Goal: Book appointment/travel/reservation

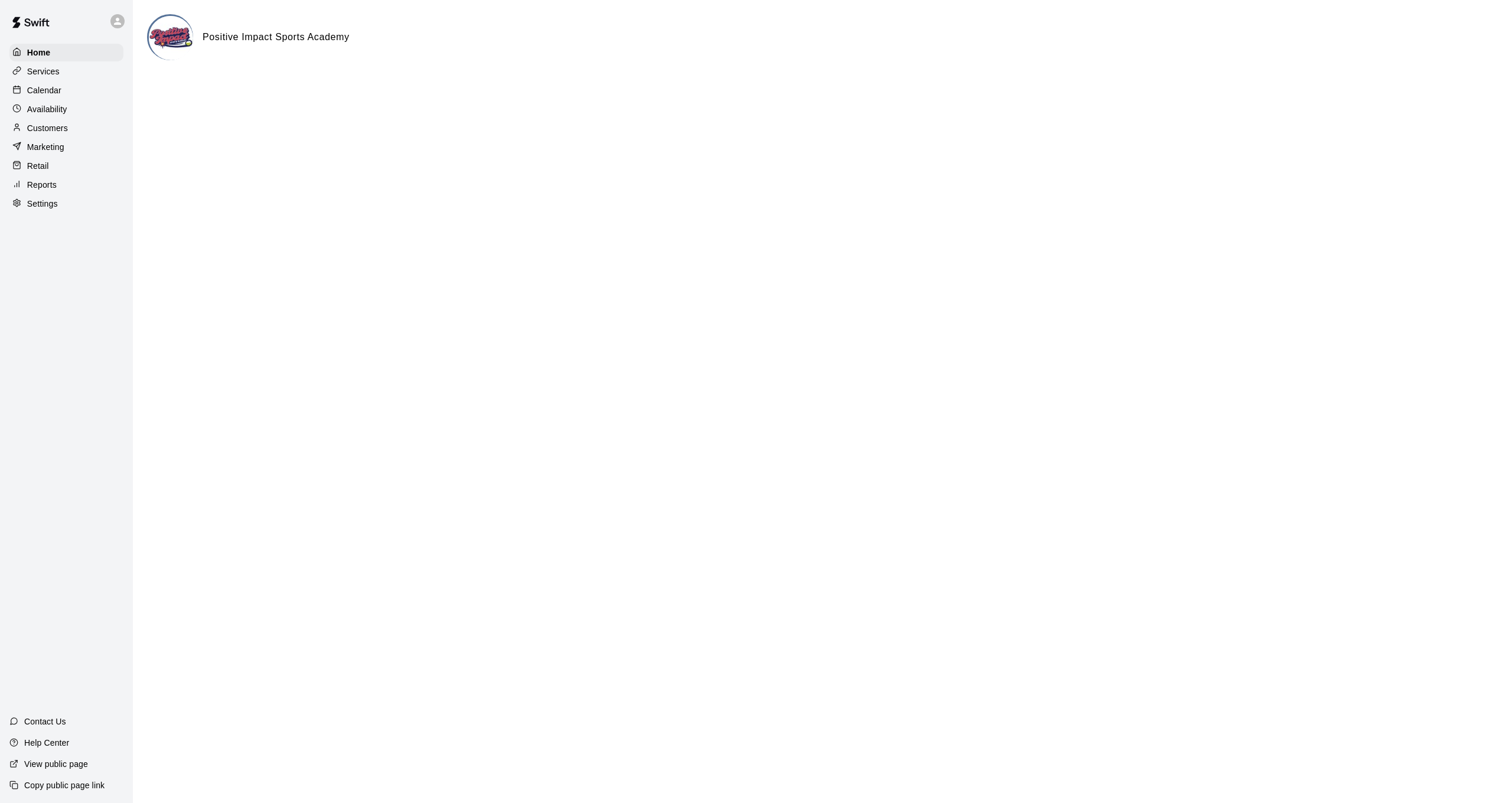
click at [65, 95] on div "Calendar" at bounding box center [66, 90] width 114 height 18
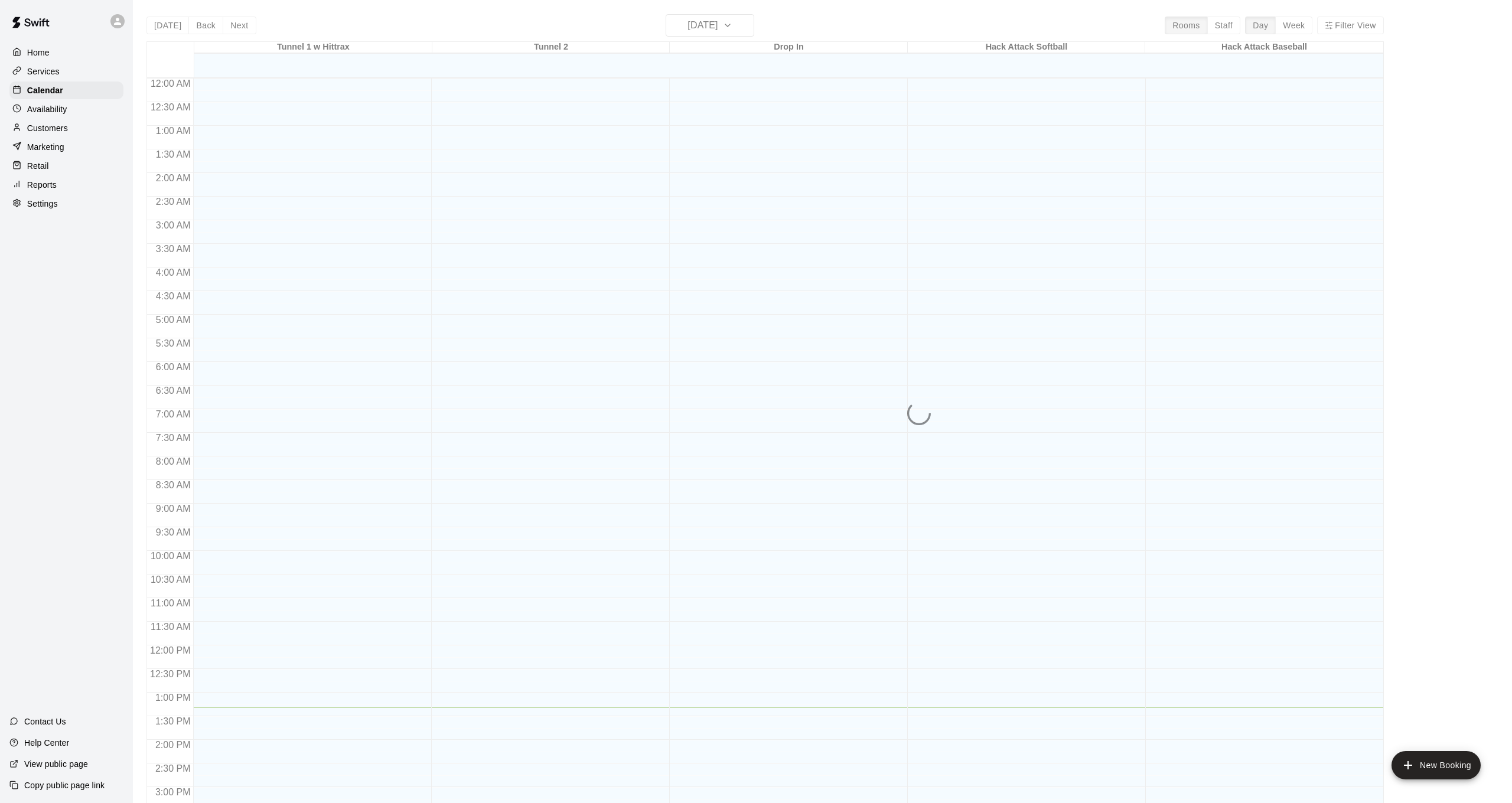
scroll to position [360, 0]
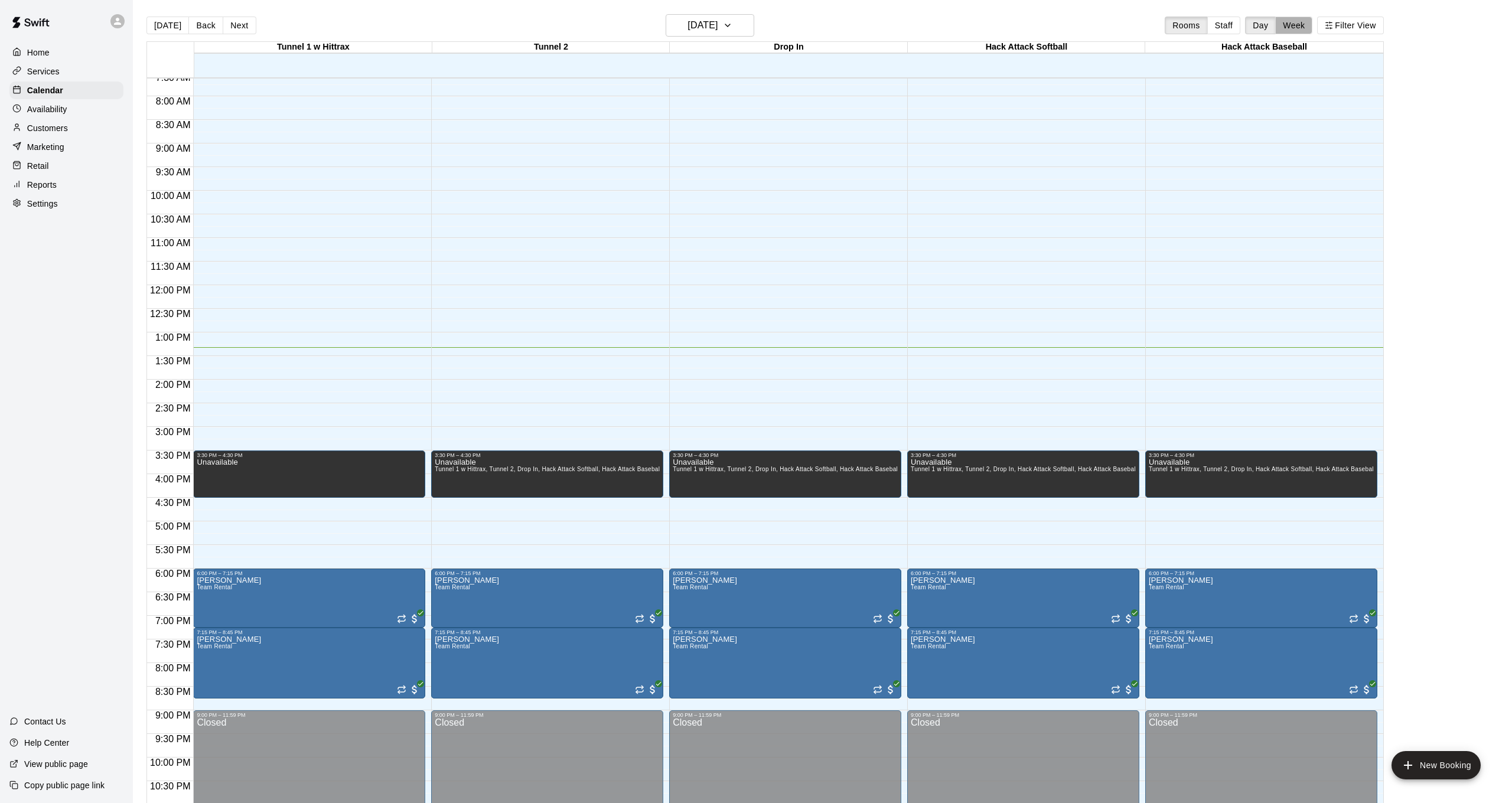
drag, startPoint x: 1301, startPoint y: 27, endPoint x: 1251, endPoint y: 30, distance: 50.1
click at [1301, 27] on button "Week" at bounding box center [1293, 25] width 37 height 18
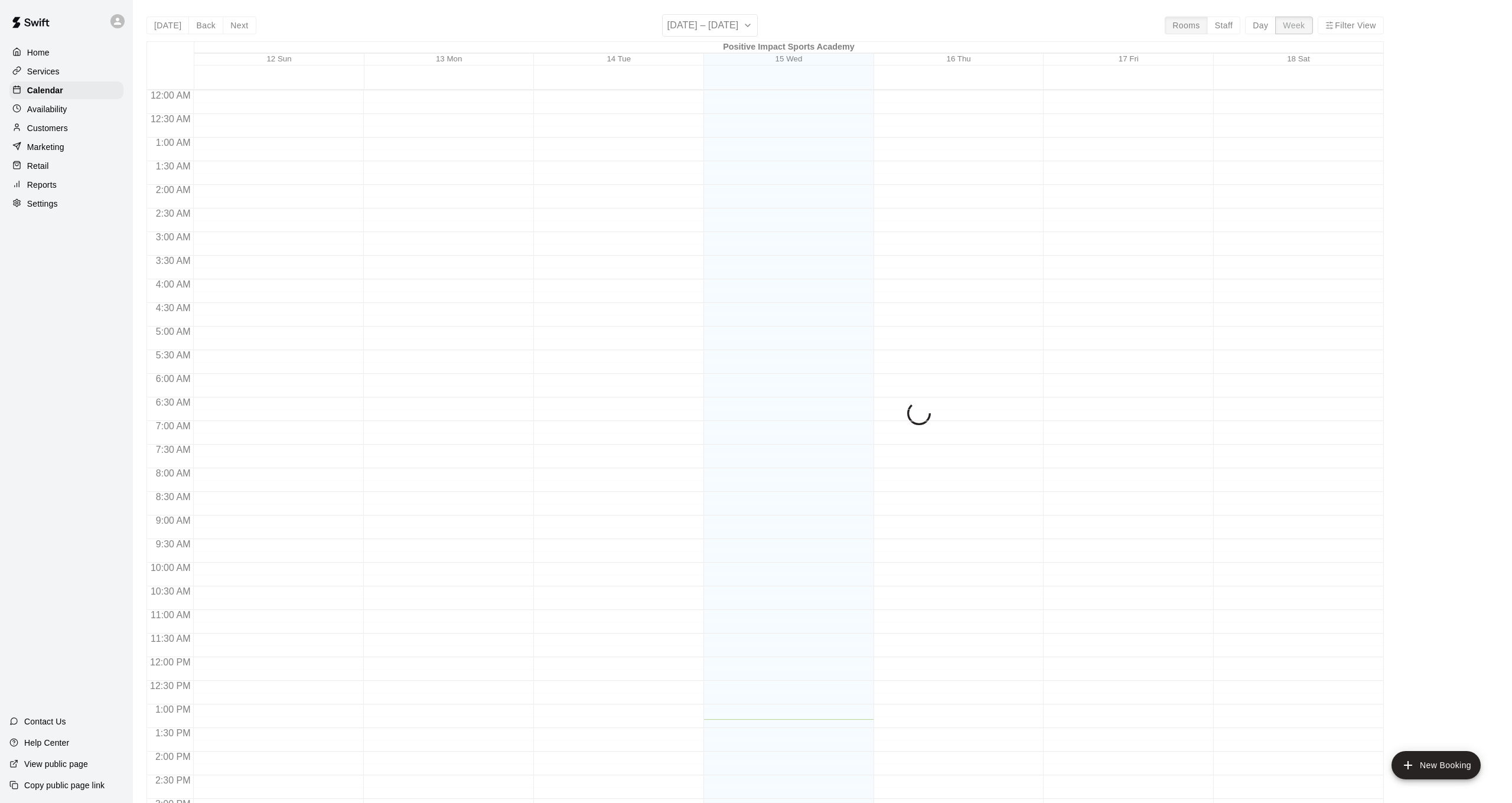
scroll to position [407, 0]
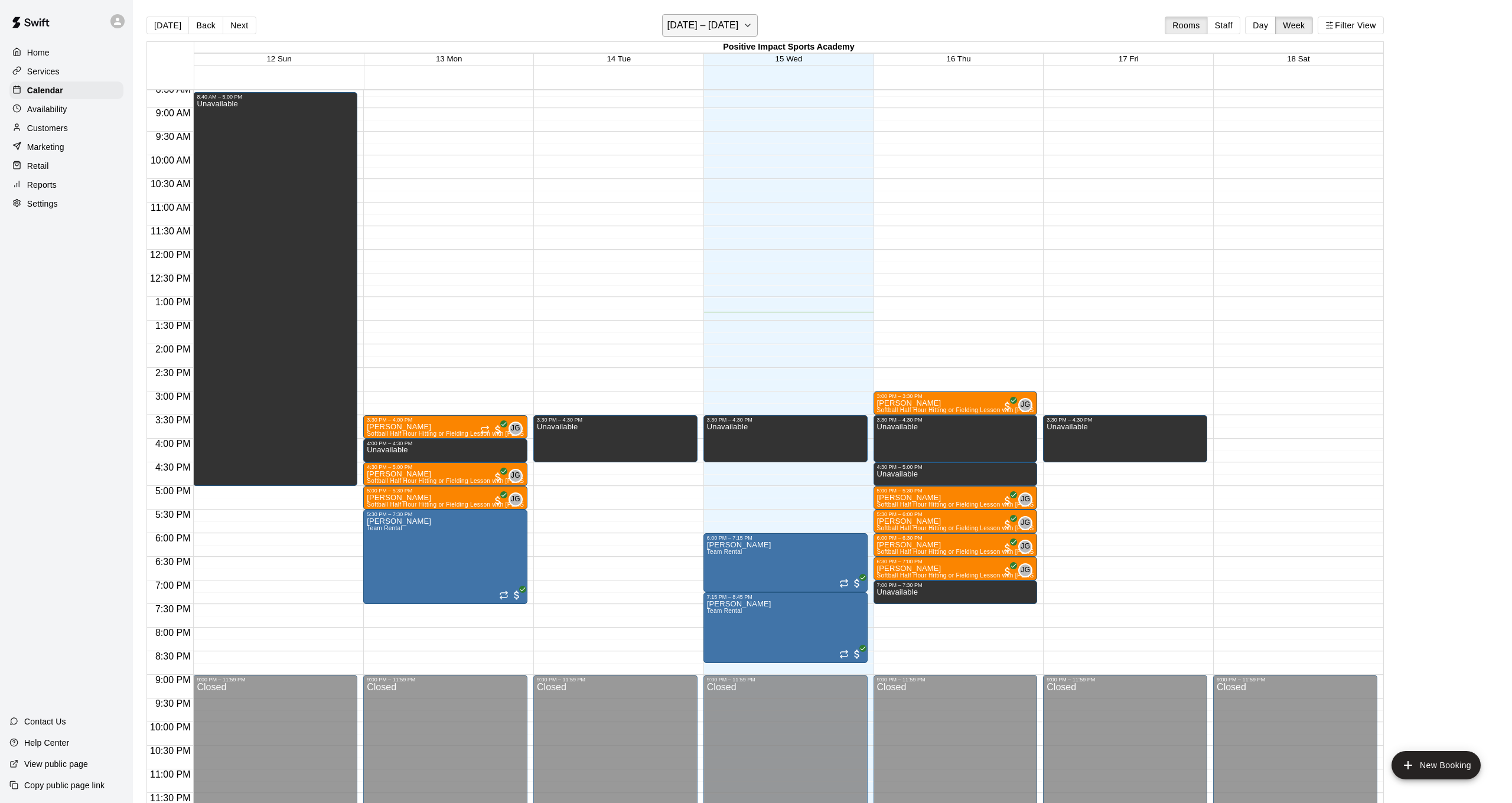
click at [735, 21] on button "[DATE] – [DATE]" at bounding box center [710, 25] width 96 height 23
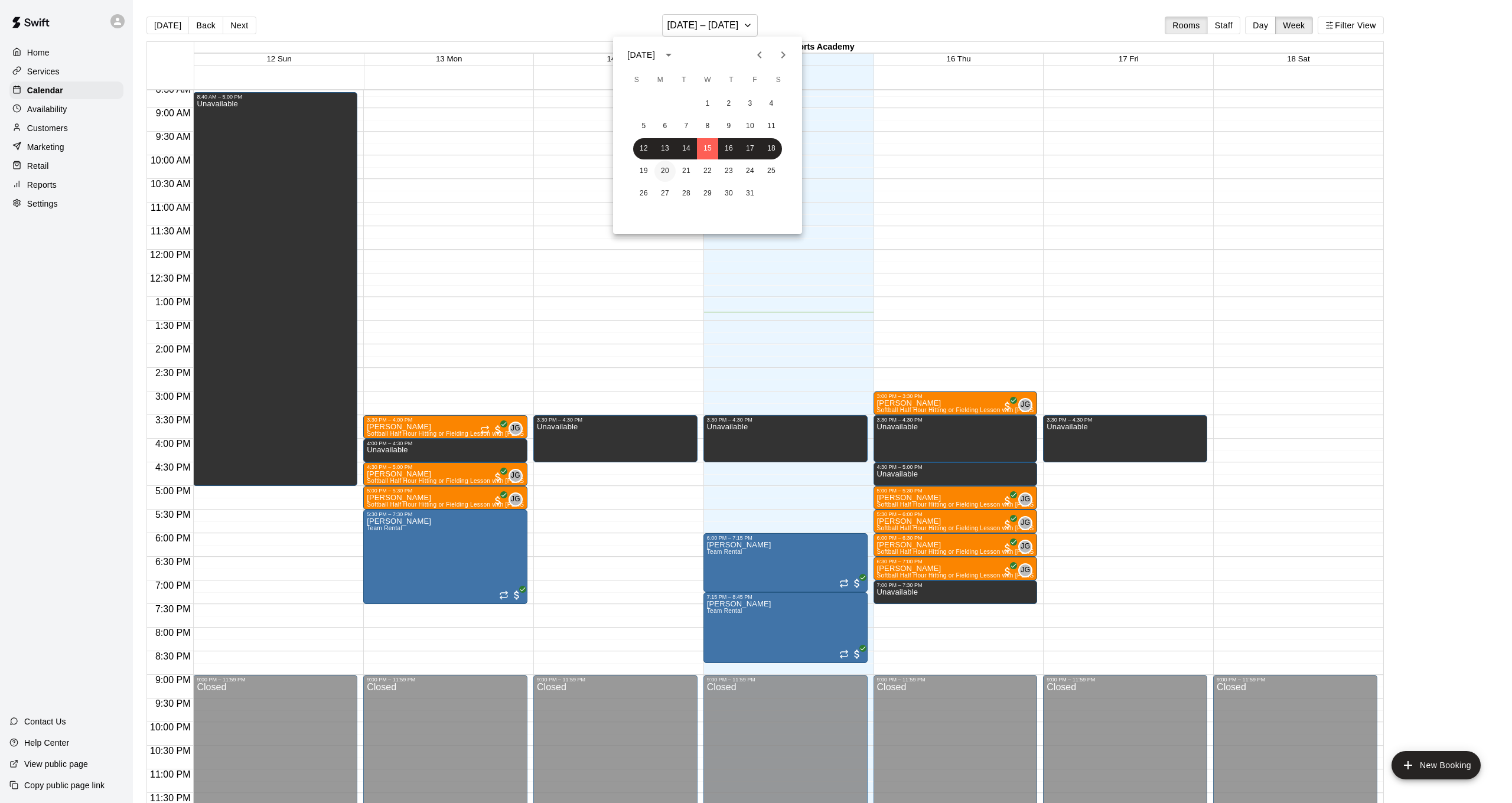
click at [665, 173] on button "20" at bounding box center [665, 171] width 21 height 21
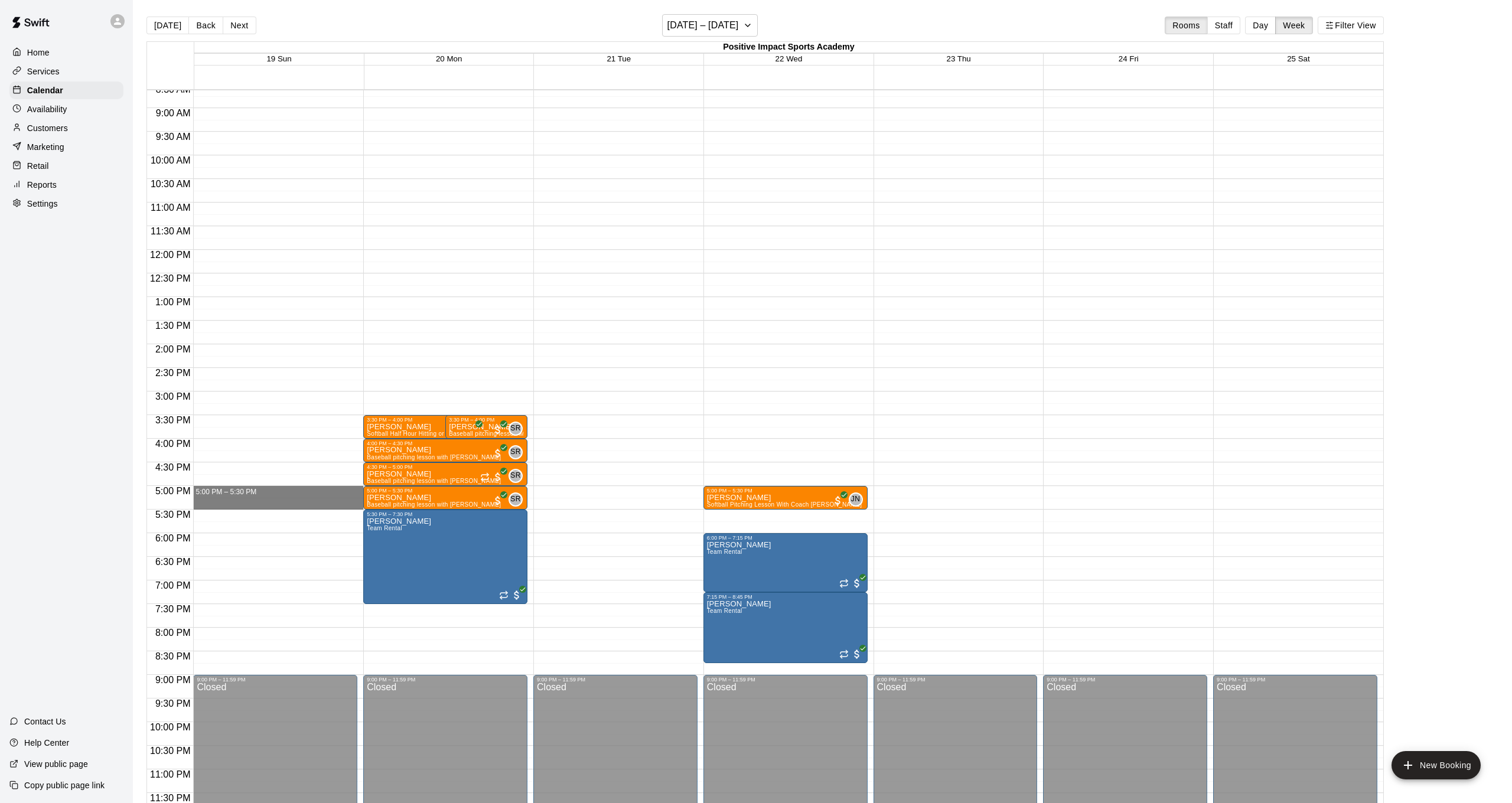
drag, startPoint x: 364, startPoint y: 496, endPoint x: 364, endPoint y: 506, distance: 10.0
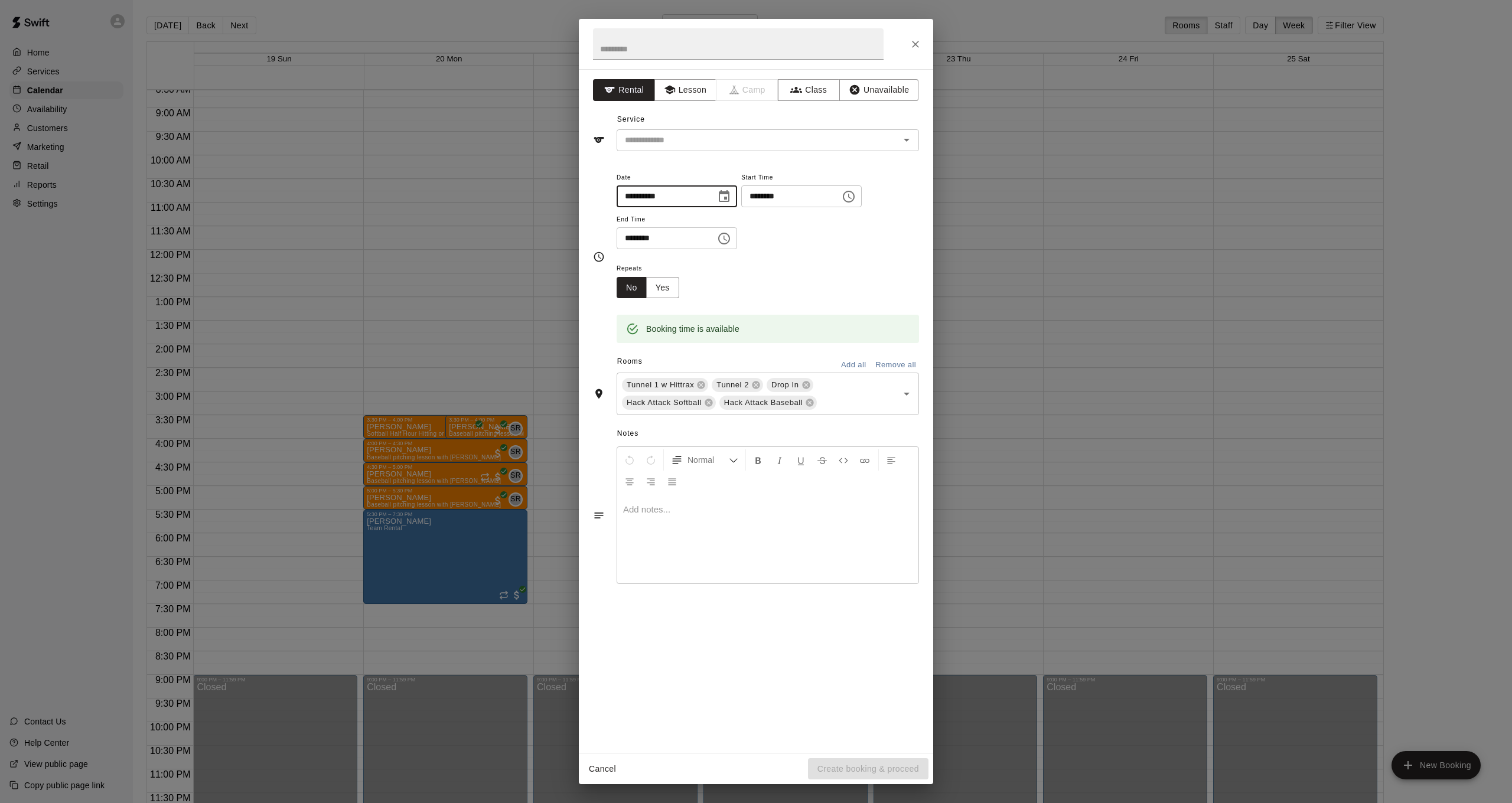
drag, startPoint x: 646, startPoint y: 195, endPoint x: 660, endPoint y: 195, distance: 14.0
click at [646, 195] on input "**********" at bounding box center [662, 196] width 91 height 22
click at [729, 195] on icon "Choose date, selected date is Oct 19, 2025" at bounding box center [723, 196] width 11 height 12
drag, startPoint x: 667, startPoint y: 336, endPoint x: 713, endPoint y: 292, distance: 63.7
click at [668, 336] on button "20" at bounding box center [664, 341] width 21 height 21
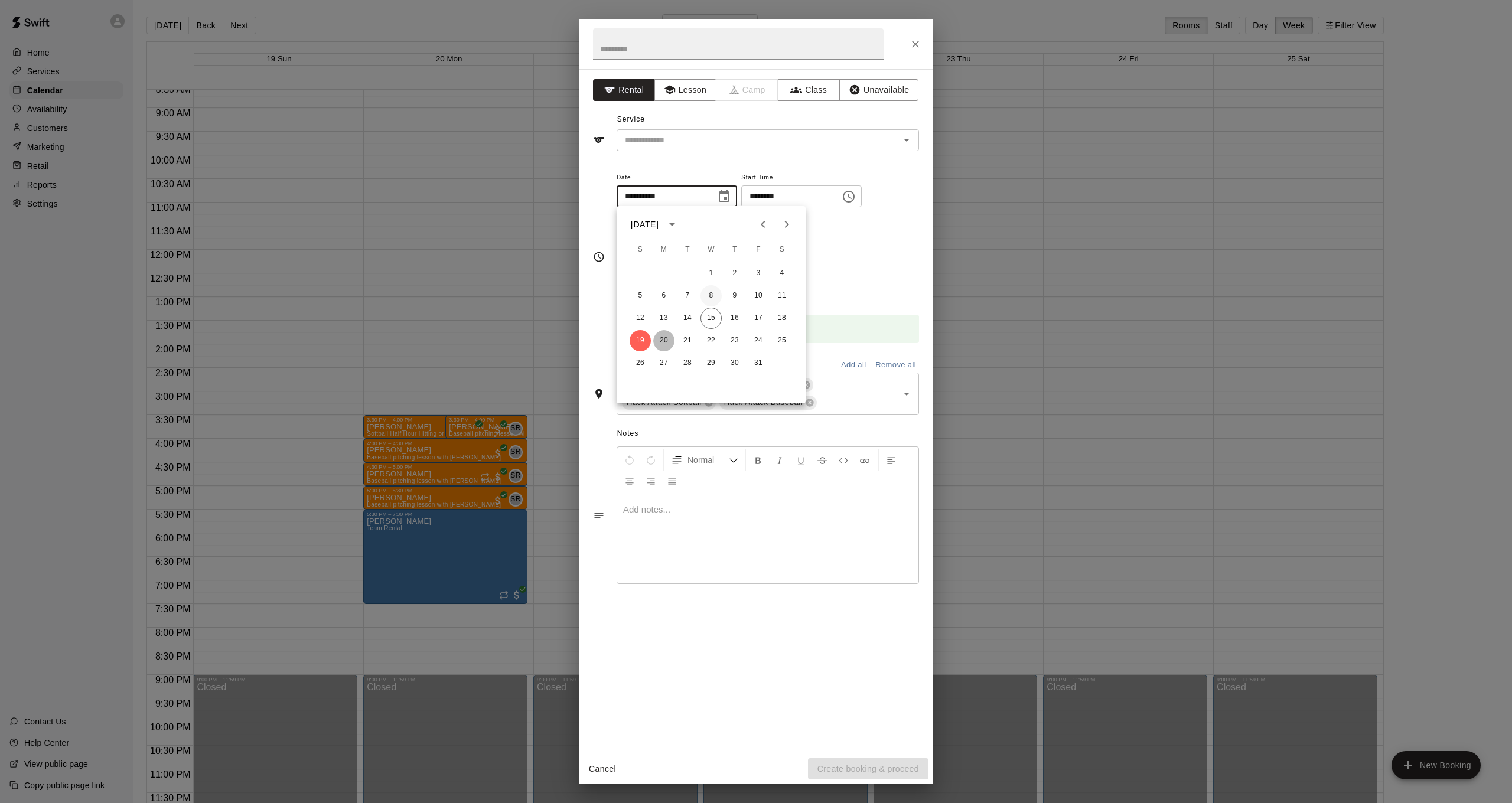
type input "**********"
click at [755, 381] on icon at bounding box center [755, 385] width 8 height 8
click at [752, 380] on icon at bounding box center [750, 385] width 9 height 9
click at [691, 90] on button "Lesson" at bounding box center [685, 90] width 62 height 22
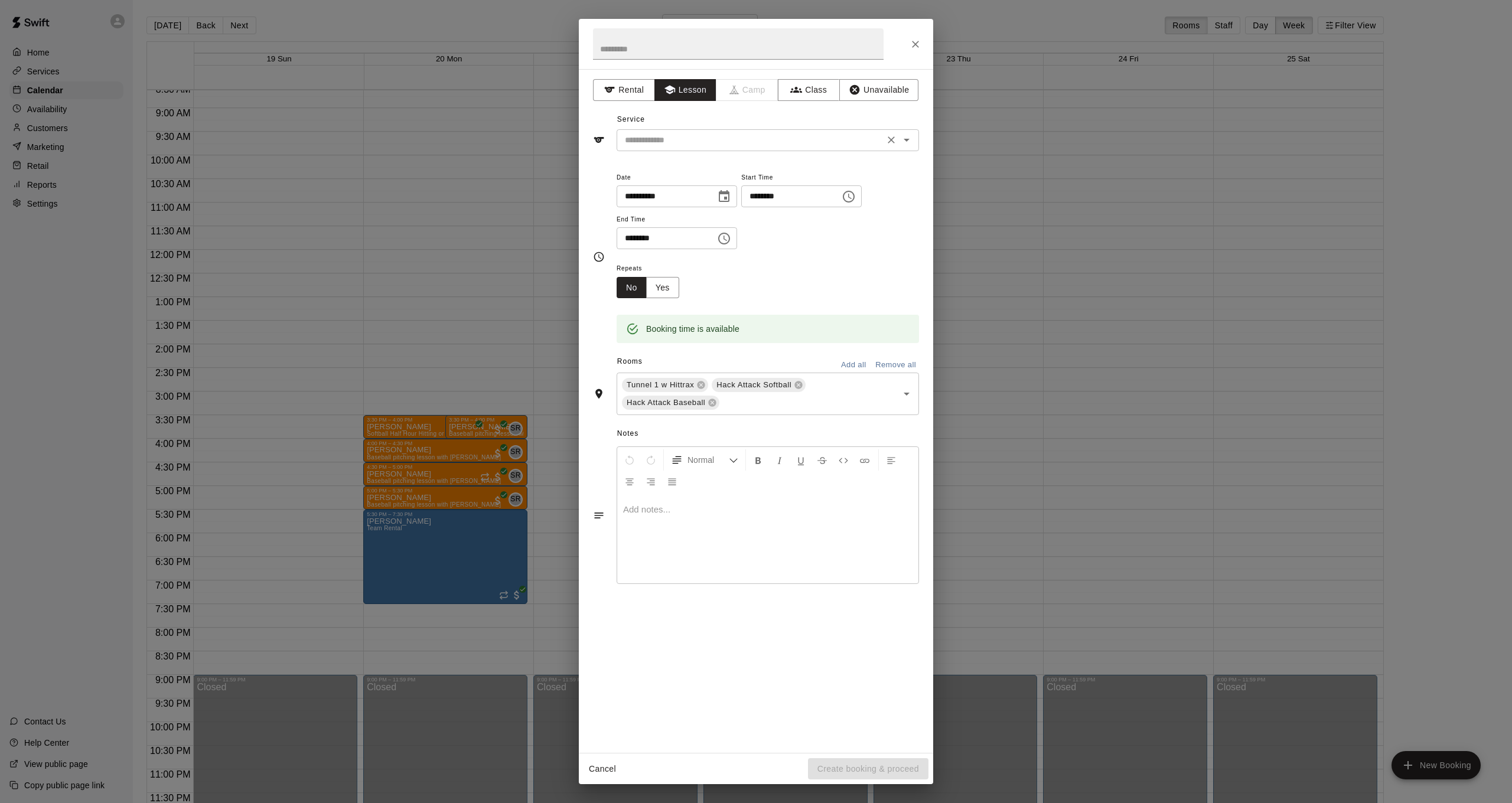
click at [716, 139] on input "text" at bounding box center [750, 140] width 260 height 15
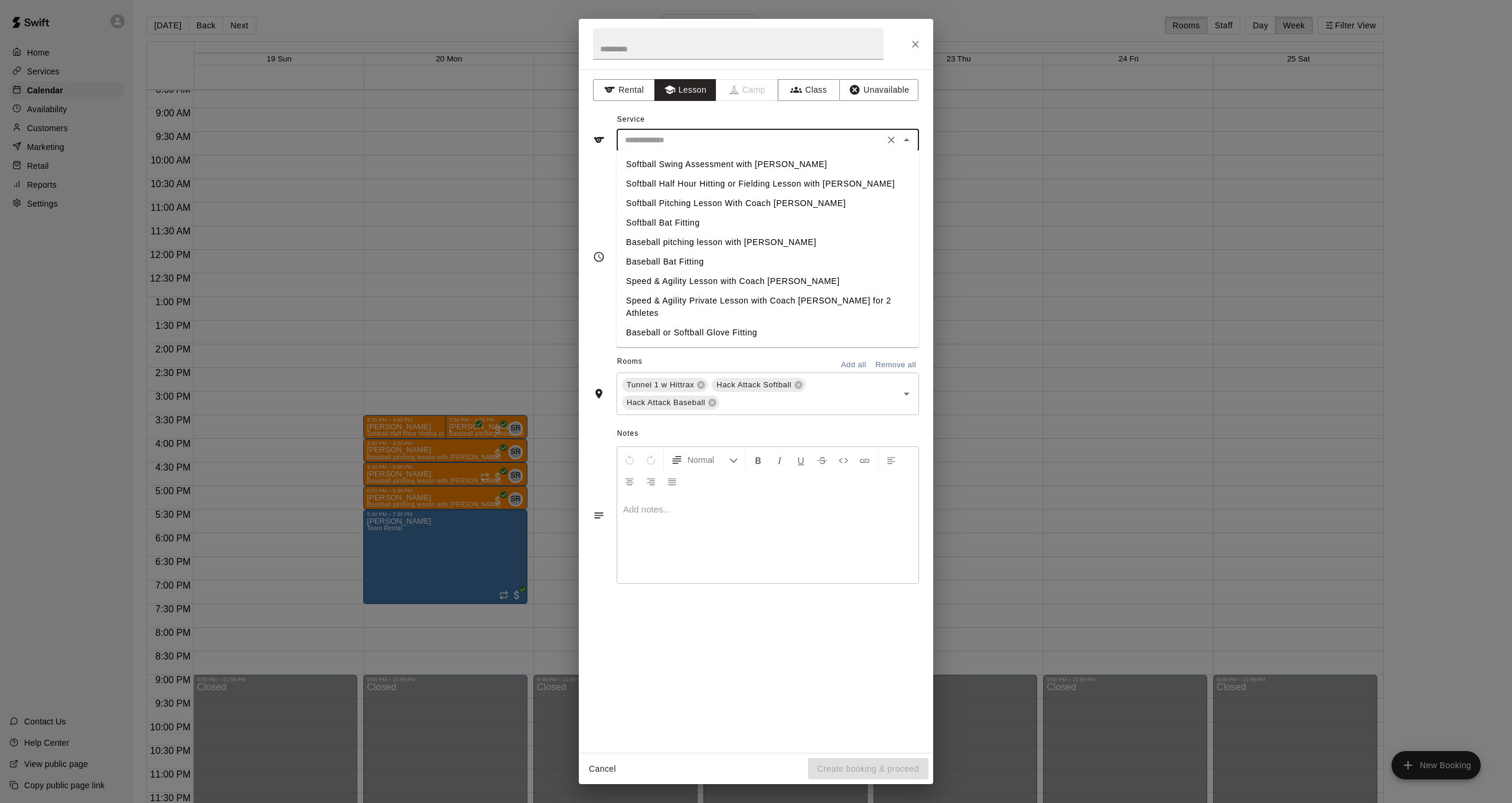
click at [716, 182] on li "Softball Half Hour Hitting or Fielding Lesson with [PERSON_NAME]" at bounding box center [768, 184] width 303 height 20
type input "**********"
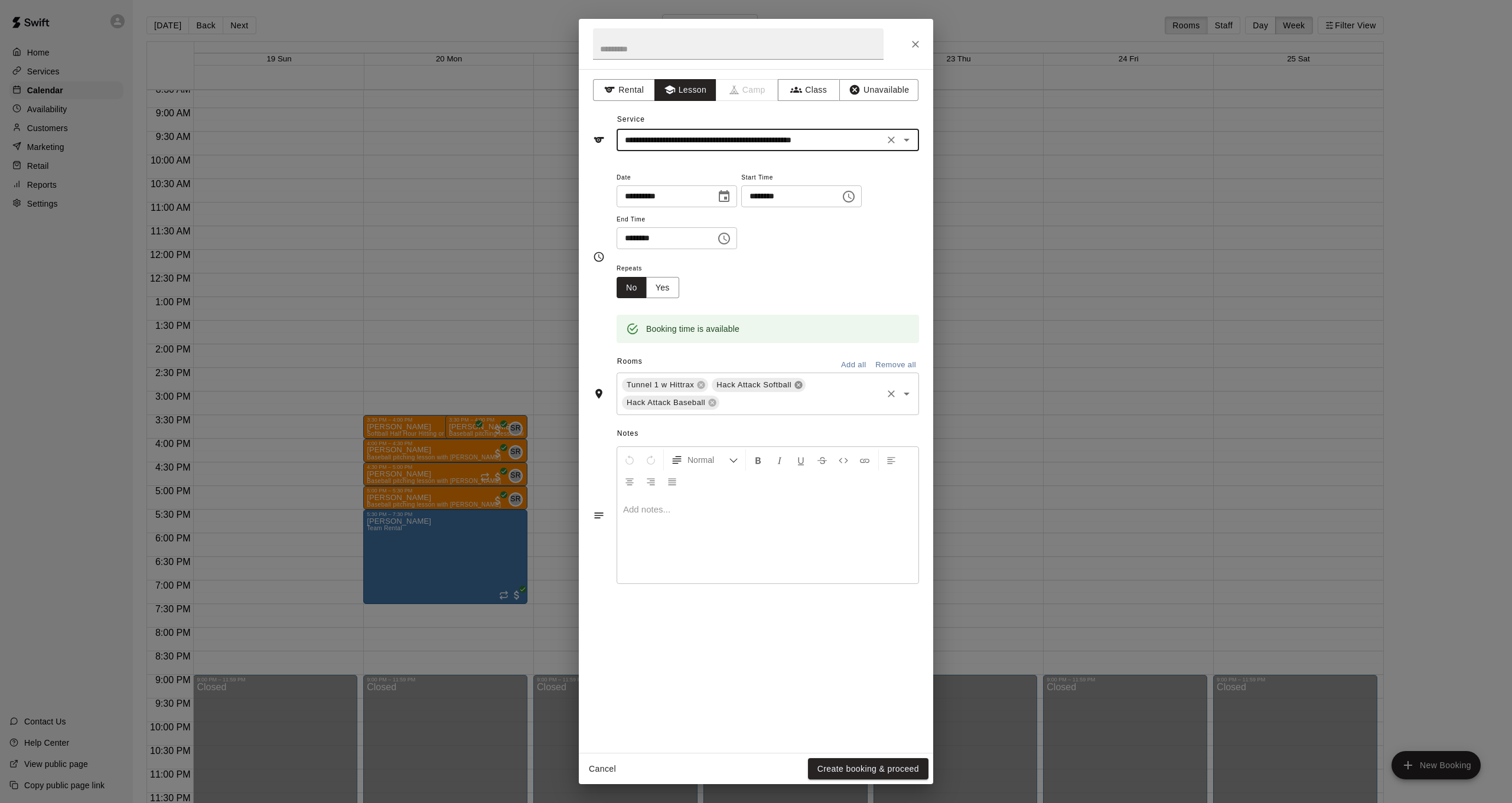
click at [795, 381] on icon at bounding box center [798, 385] width 9 height 9
click at [806, 383] on icon at bounding box center [802, 385] width 8 height 8
click at [835, 764] on button "Create booking & proceed" at bounding box center [868, 768] width 120 height 22
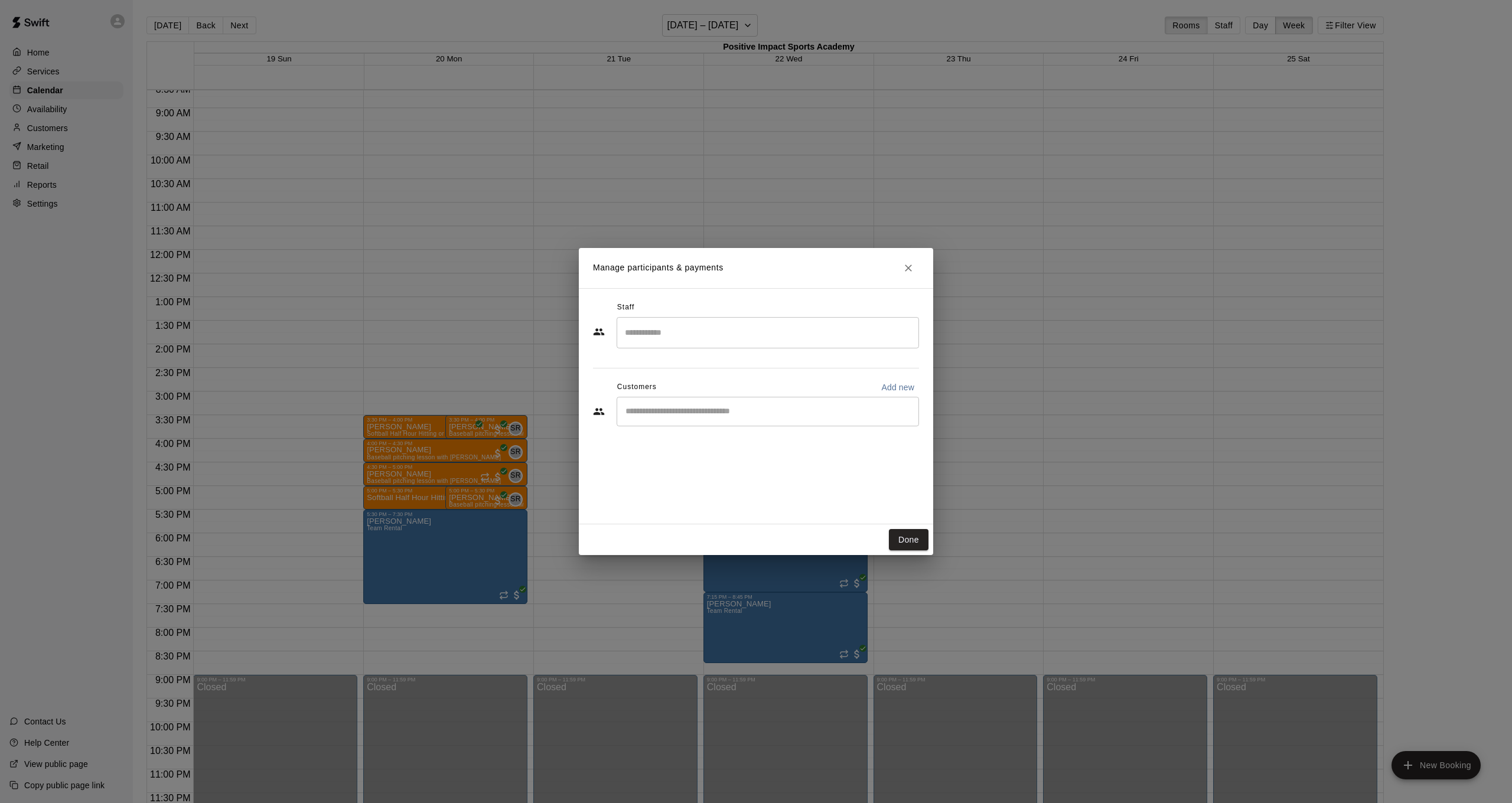
click at [714, 327] on input "Search staff" at bounding box center [767, 332] width 292 height 20
click at [694, 451] on p "[PERSON_NAME]" at bounding box center [682, 447] width 72 height 13
click at [702, 415] on input "Start typing to search customers..." at bounding box center [767, 411] width 292 height 12
type input "***"
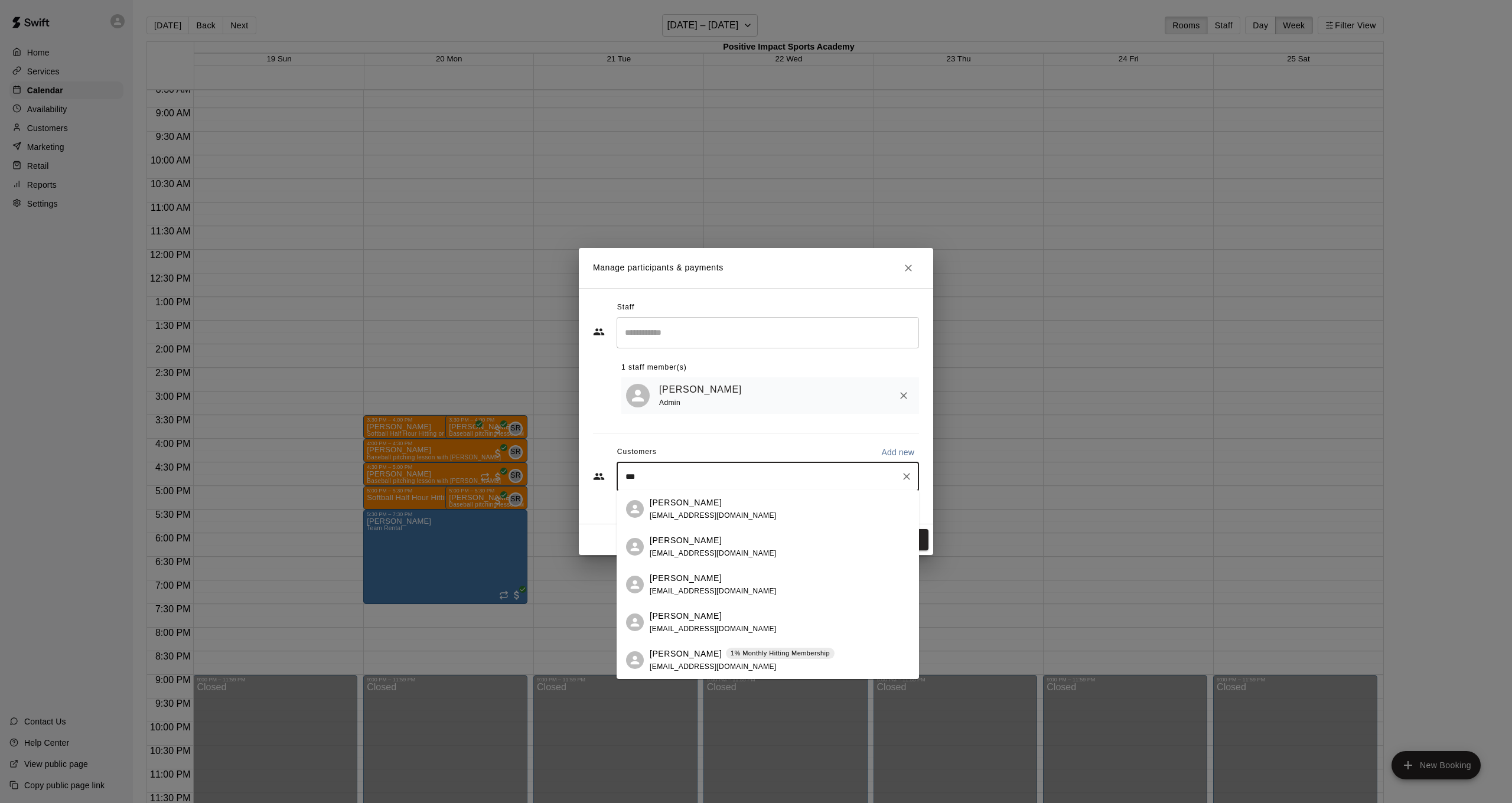
click at [714, 655] on p "[PERSON_NAME]" at bounding box center [686, 654] width 72 height 13
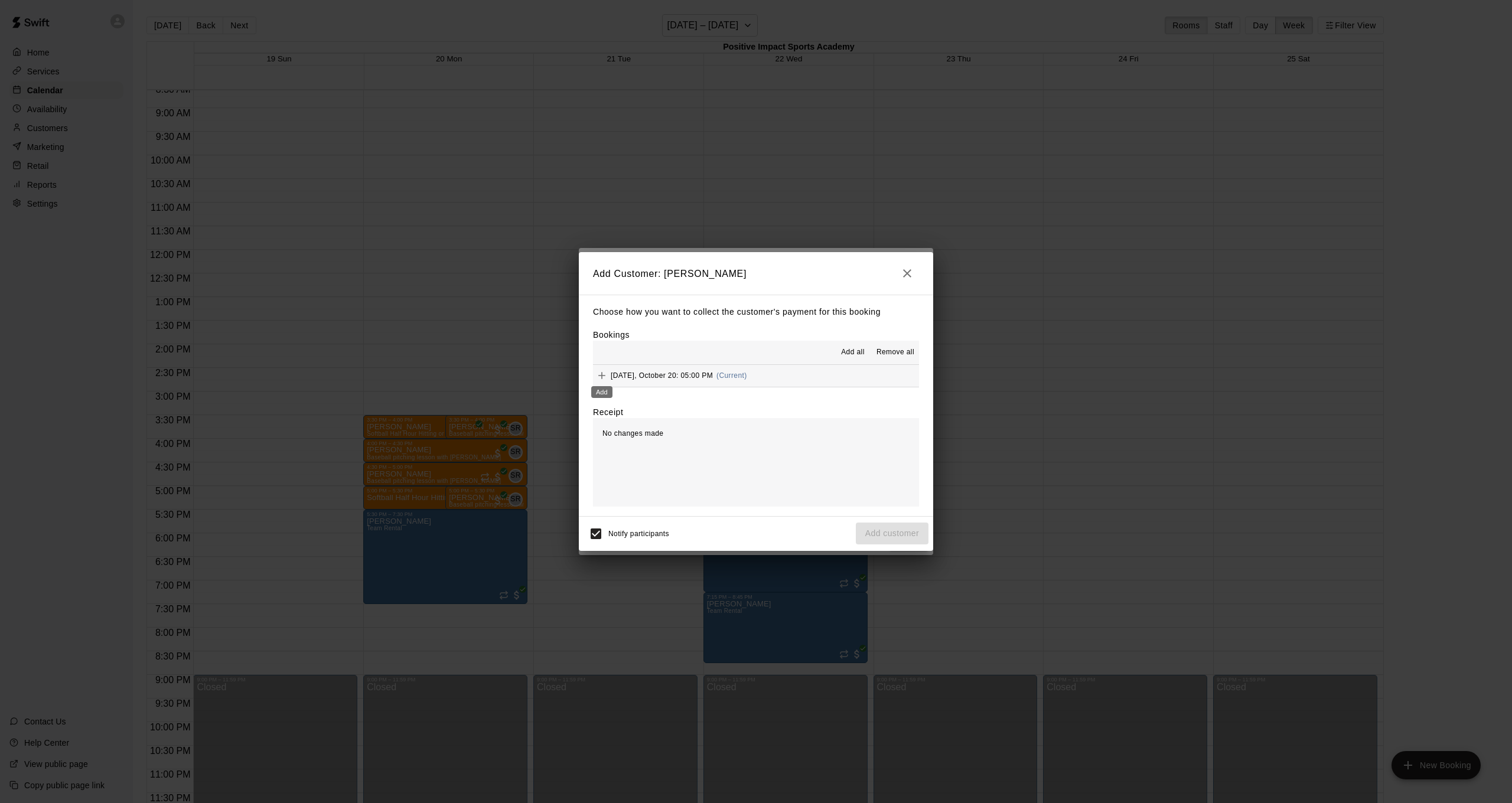
click at [601, 376] on icon "Add" at bounding box center [602, 375] width 12 height 12
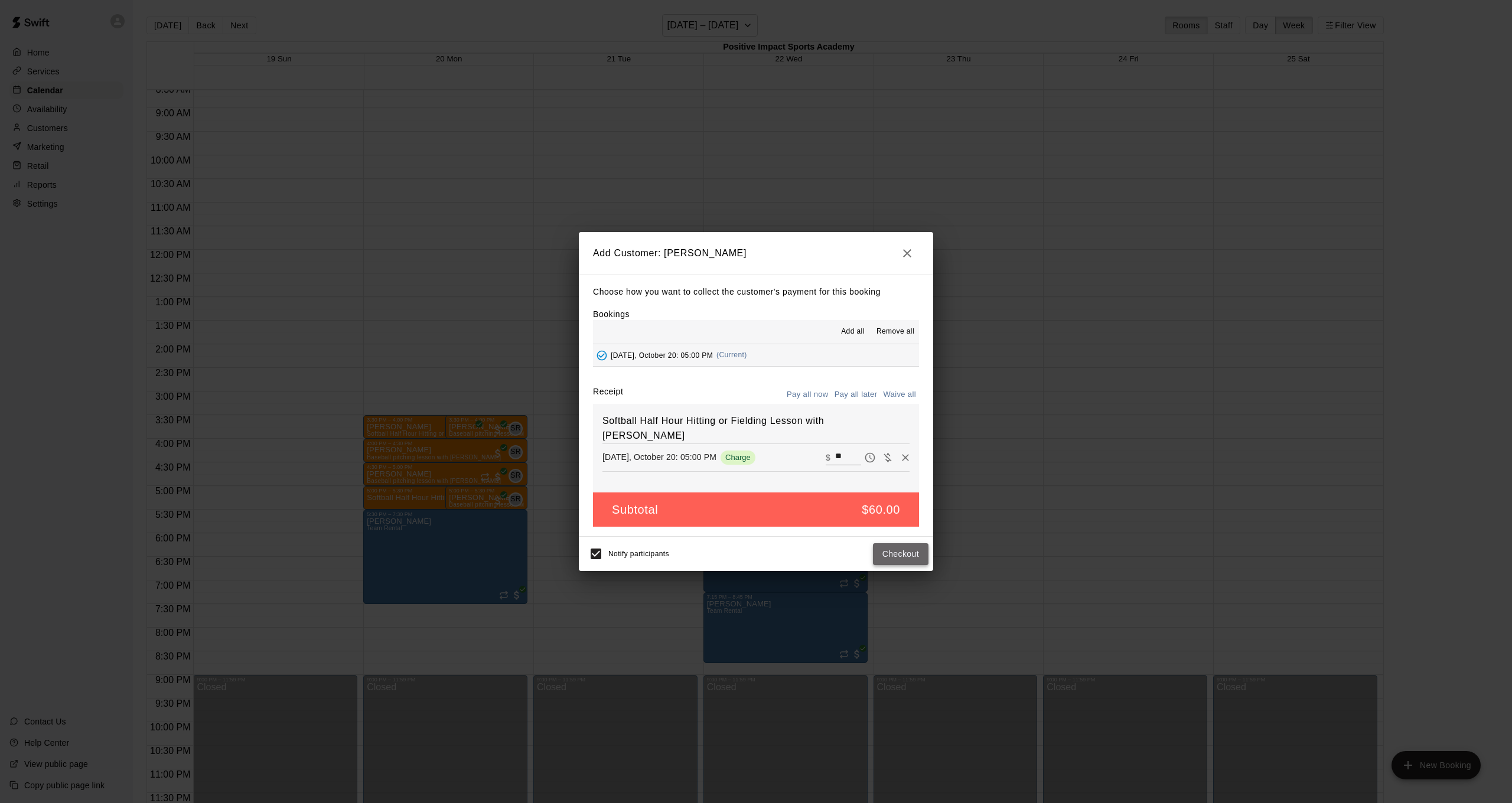
click at [907, 556] on button "Checkout" at bounding box center [900, 553] width 55 height 22
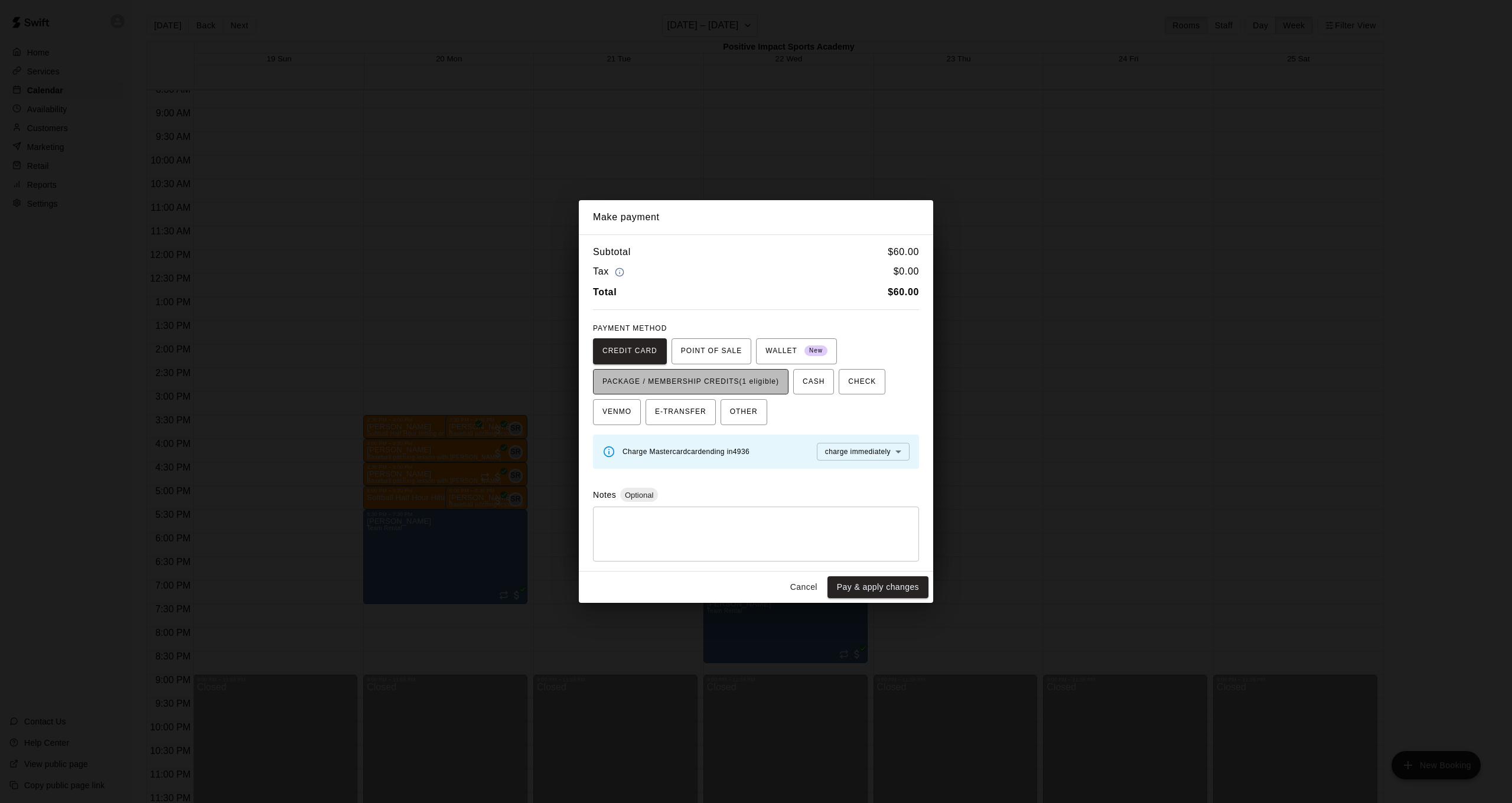
click at [705, 381] on span "PACKAGE / MEMBERSHIP CREDITS (1 eligible)" at bounding box center [691, 382] width 177 height 19
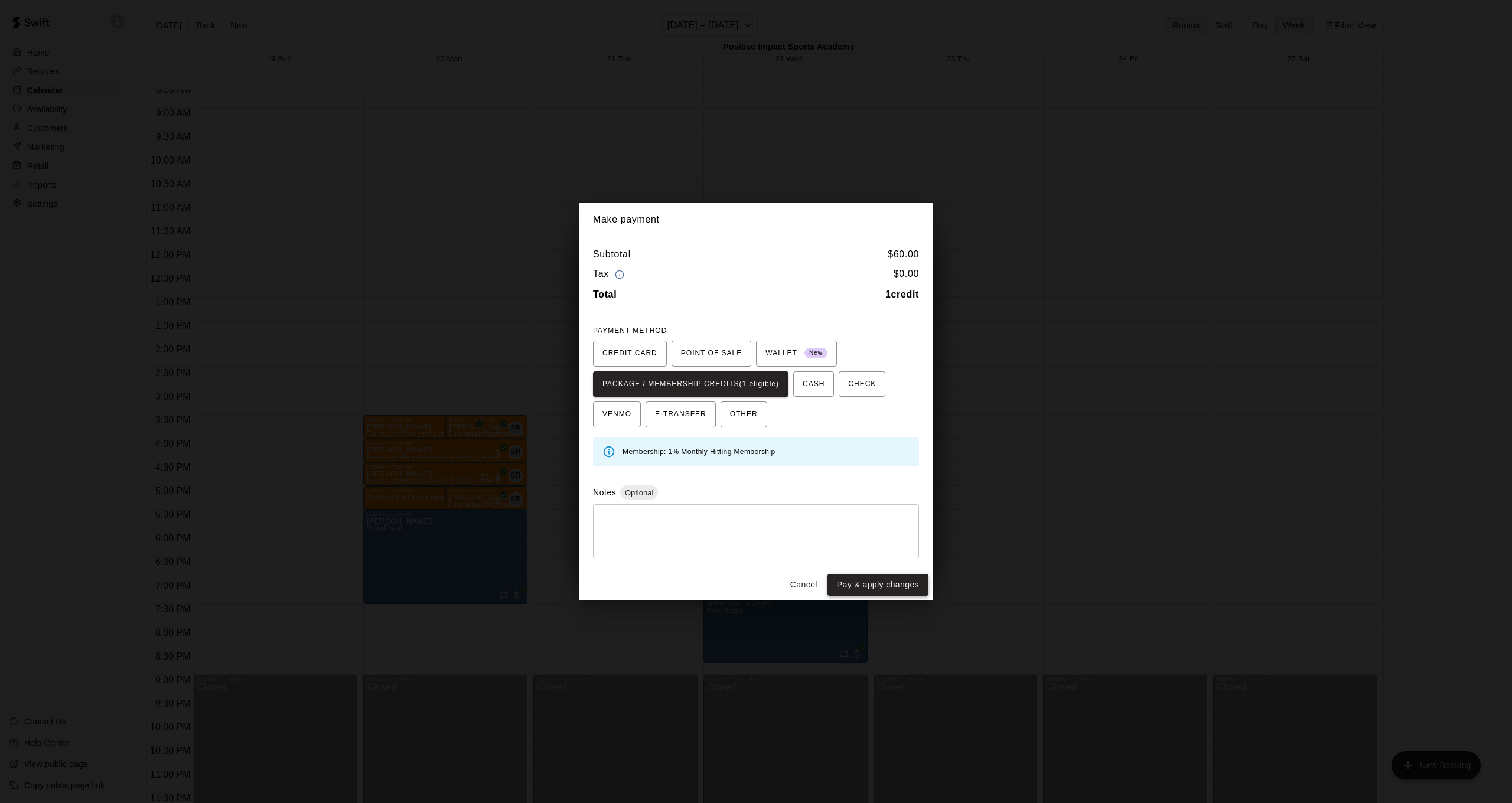
click at [869, 582] on button "Pay & apply changes" at bounding box center [878, 585] width 101 height 22
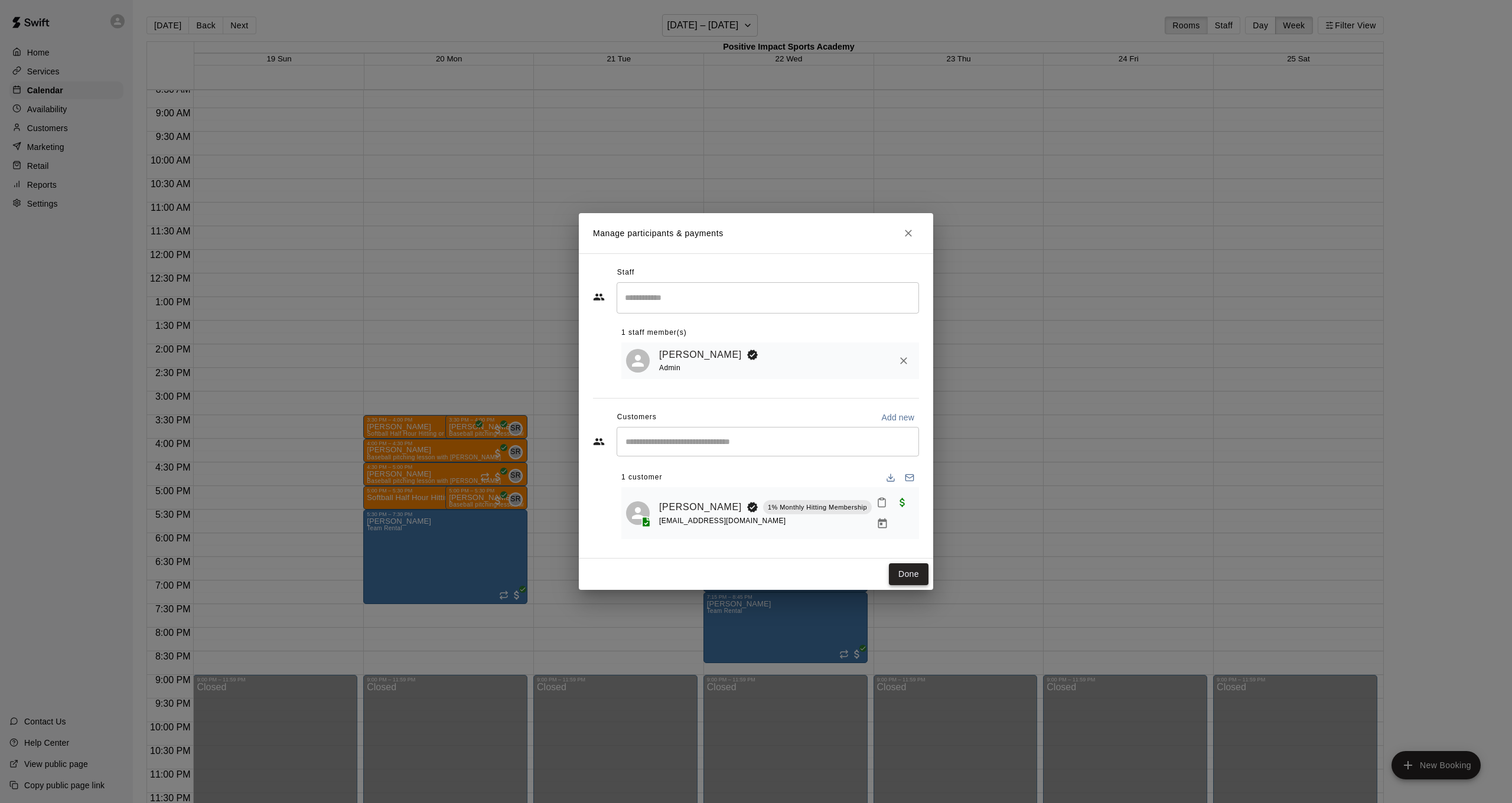
click at [910, 571] on button "Done" at bounding box center [909, 574] width 40 height 22
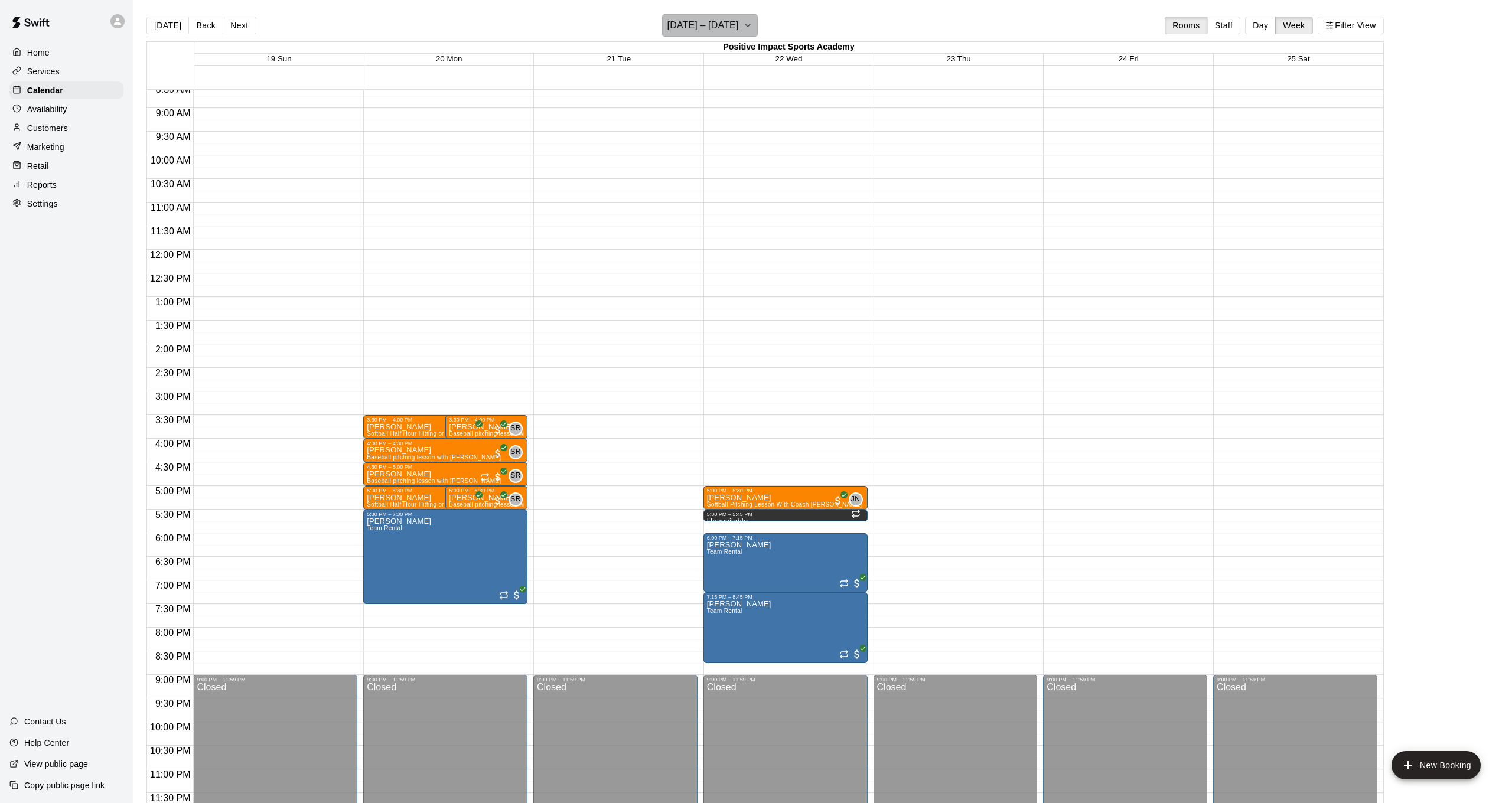
click at [722, 22] on h6 "[DATE] – [DATE]" at bounding box center [703, 25] width 71 height 16
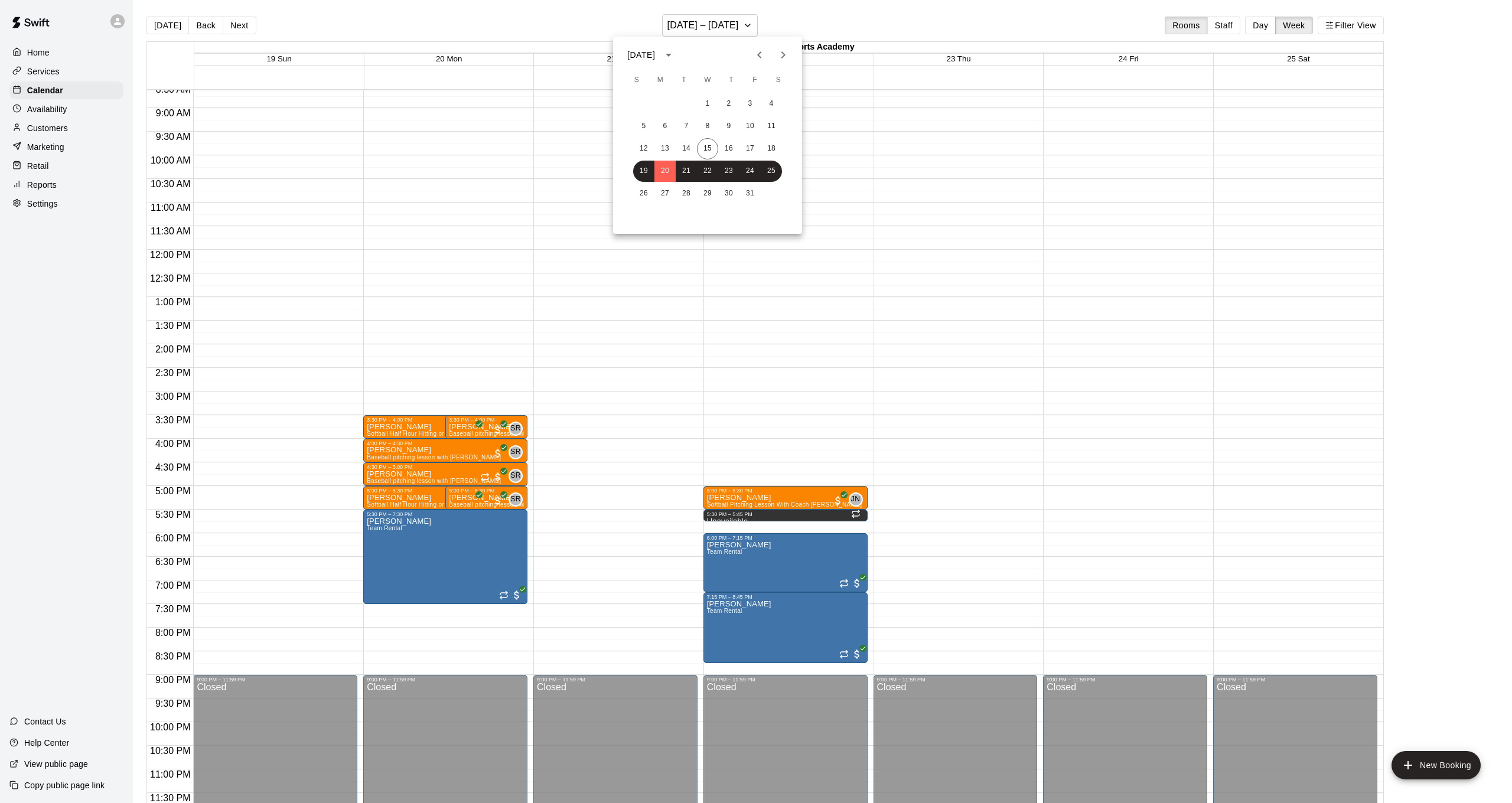
click at [783, 56] on icon "Next month" at bounding box center [784, 55] width 4 height 7
click at [639, 127] on button "2" at bounding box center [644, 127] width 21 height 21
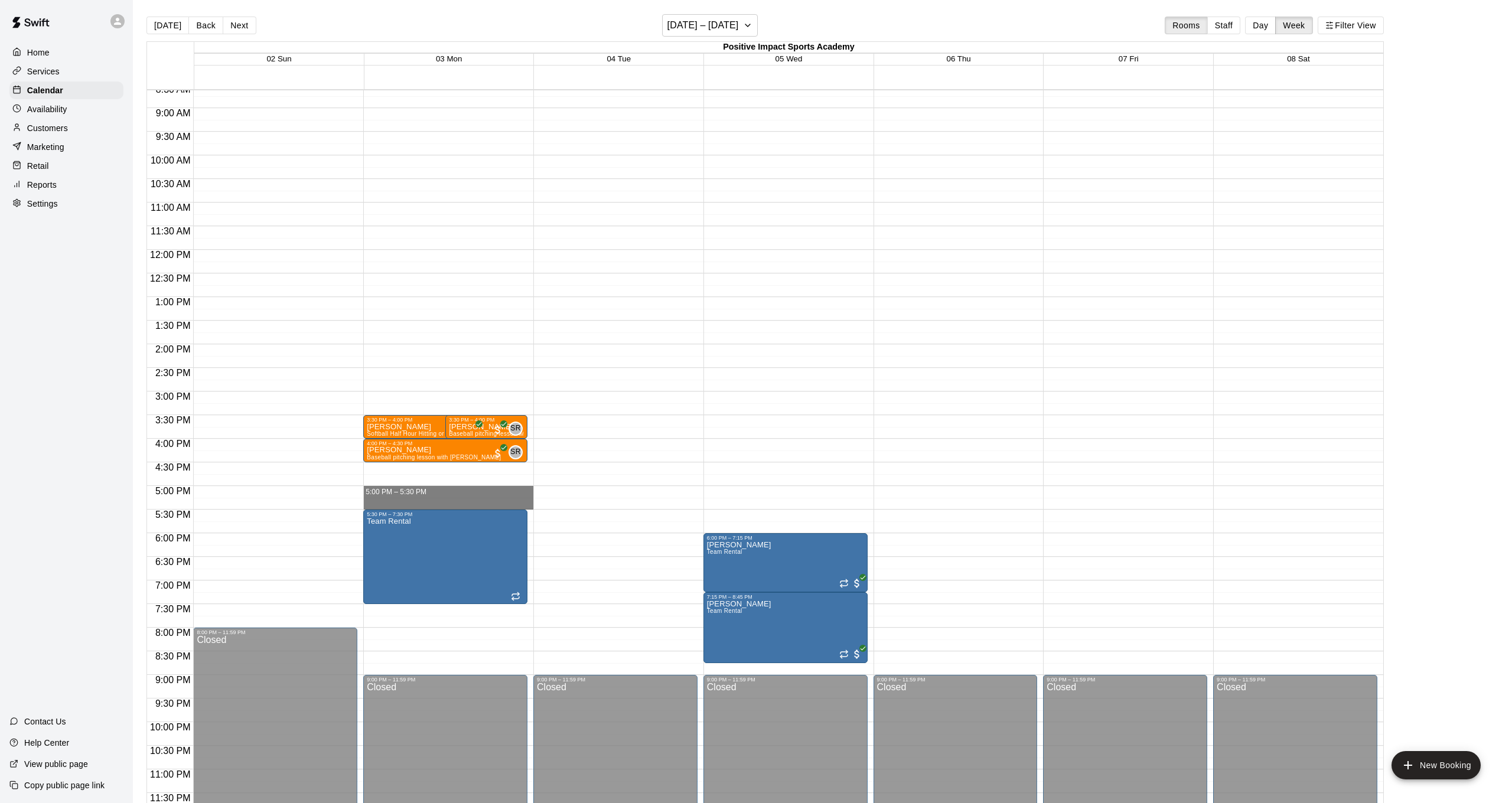
drag, startPoint x: 446, startPoint y: 488, endPoint x: 436, endPoint y: 509, distance: 23.3
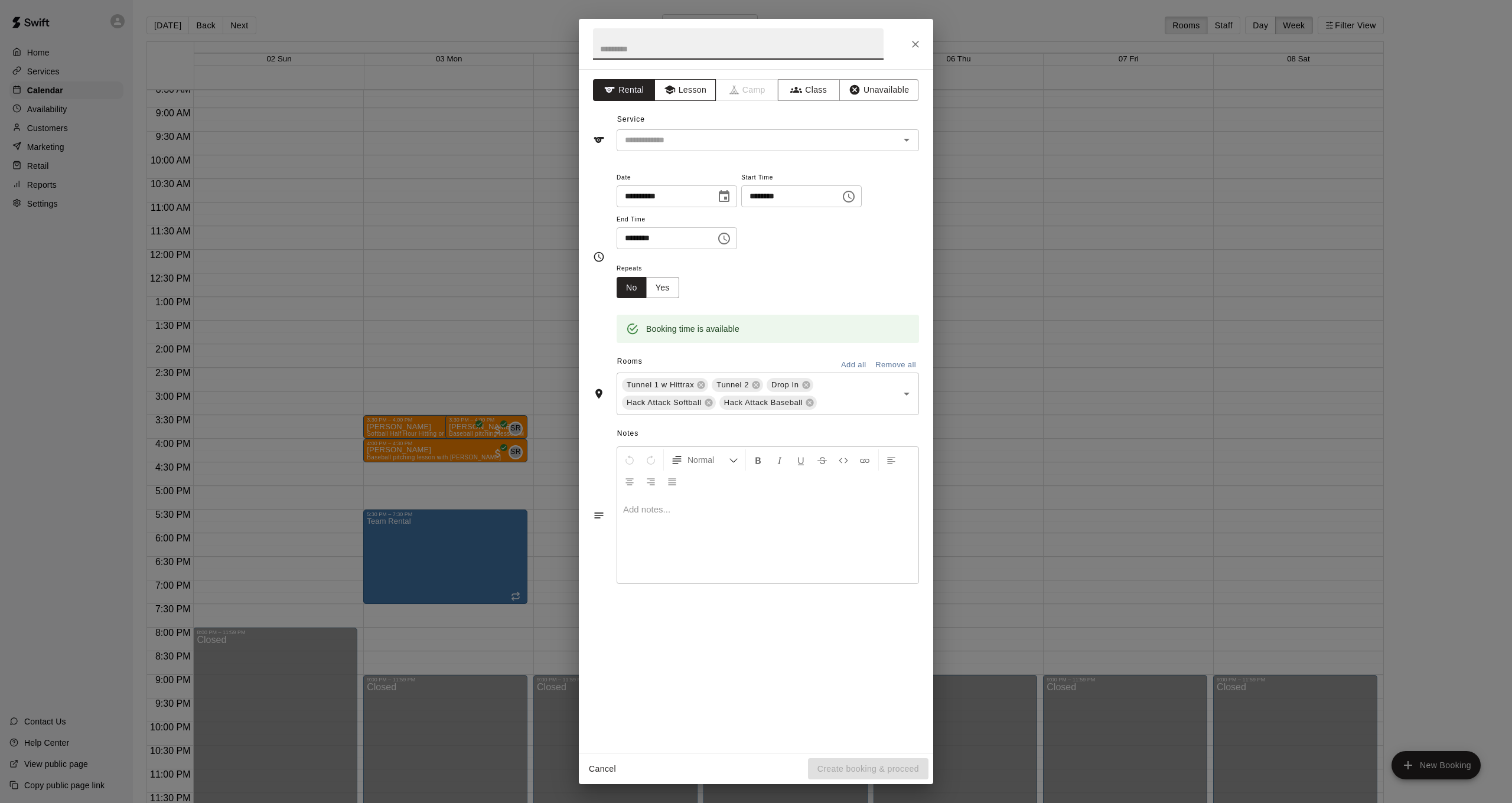
click at [704, 91] on button "Lesson" at bounding box center [685, 90] width 62 height 22
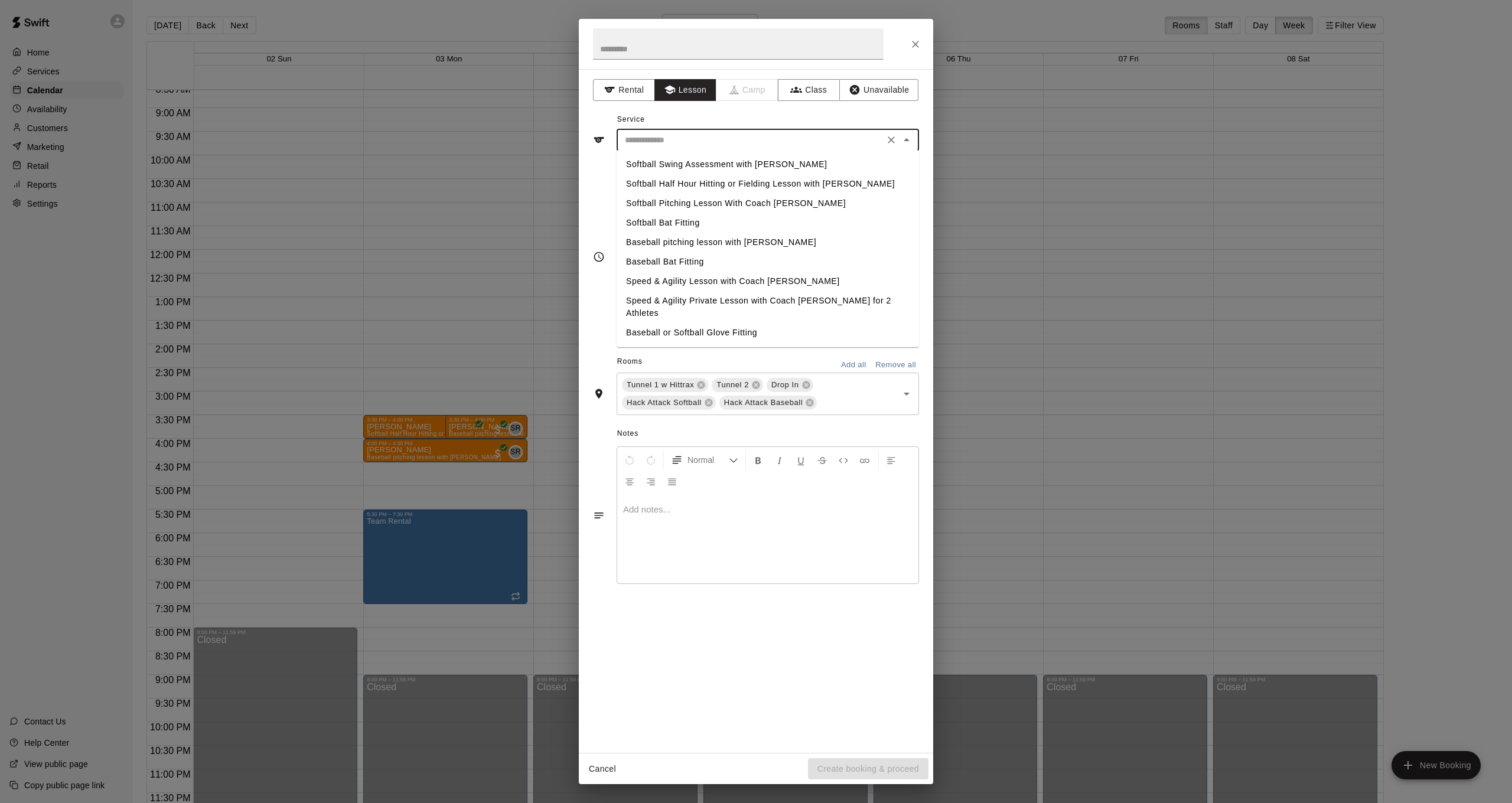
drag, startPoint x: 700, startPoint y: 140, endPoint x: 684, endPoint y: 191, distance: 53.5
click at [700, 140] on input "text" at bounding box center [750, 140] width 260 height 15
click at [689, 187] on li "Softball Half Hour Hitting or Fielding Lesson with [PERSON_NAME]" at bounding box center [768, 184] width 303 height 20
type input "**********"
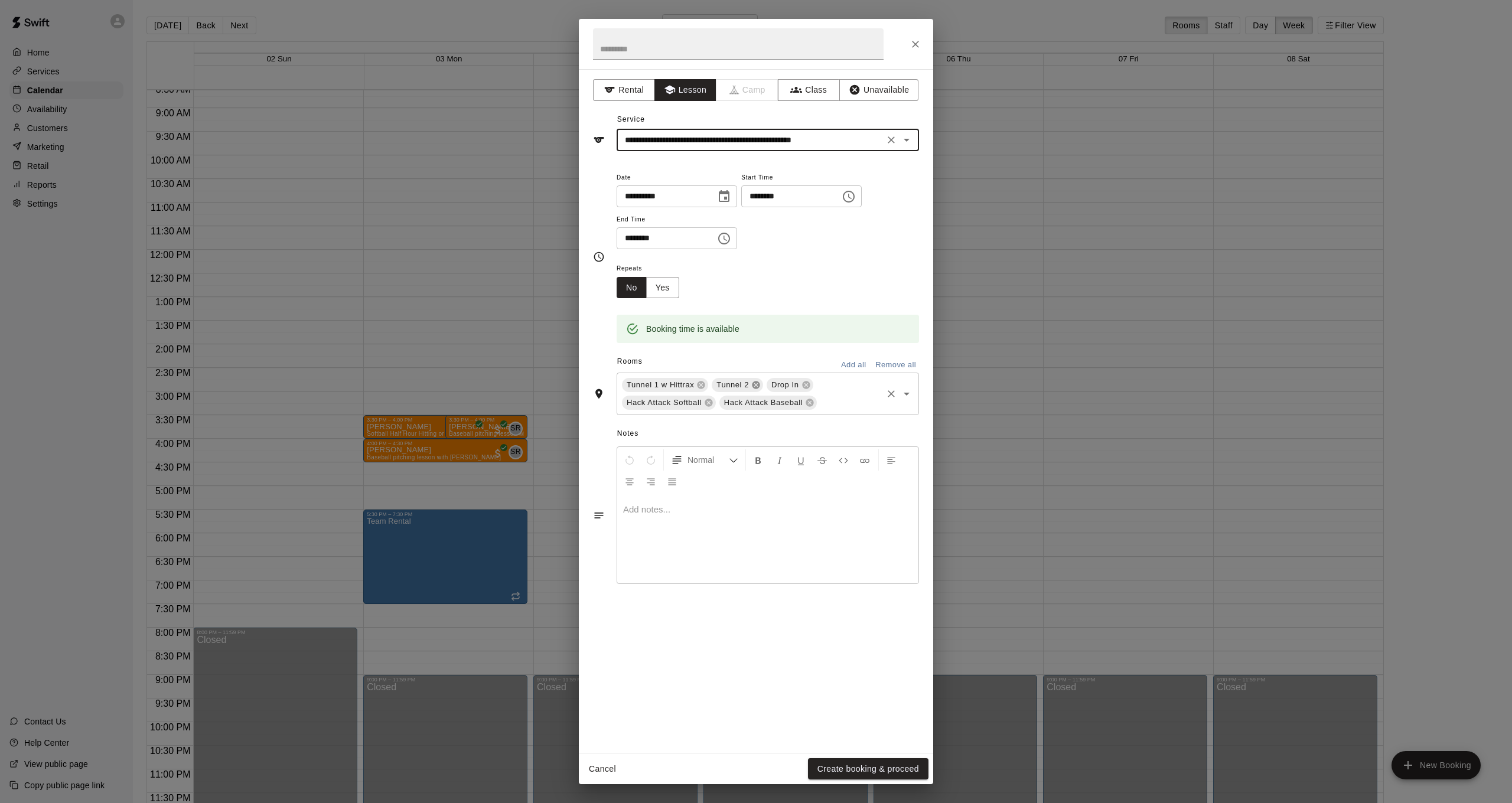
click at [755, 382] on icon at bounding box center [755, 385] width 8 height 8
click at [754, 382] on icon at bounding box center [750, 385] width 8 height 8
click at [800, 383] on icon at bounding box center [798, 385] width 9 height 9
click at [801, 381] on icon at bounding box center [802, 385] width 8 height 8
drag, startPoint x: 838, startPoint y: 761, endPoint x: 839, endPoint y: 754, distance: 7.1
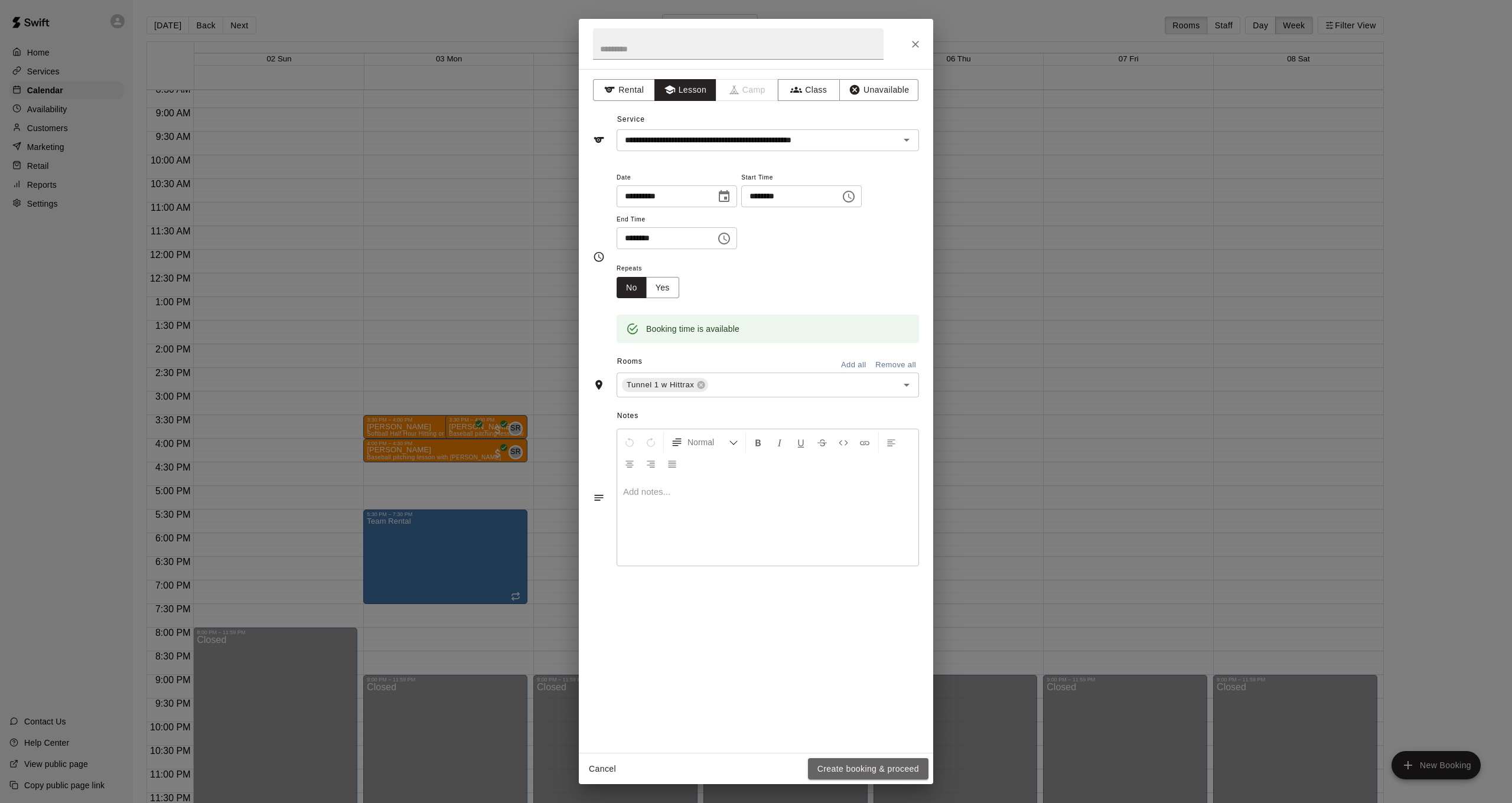
click at [838, 761] on button "Create booking & proceed" at bounding box center [868, 768] width 120 height 22
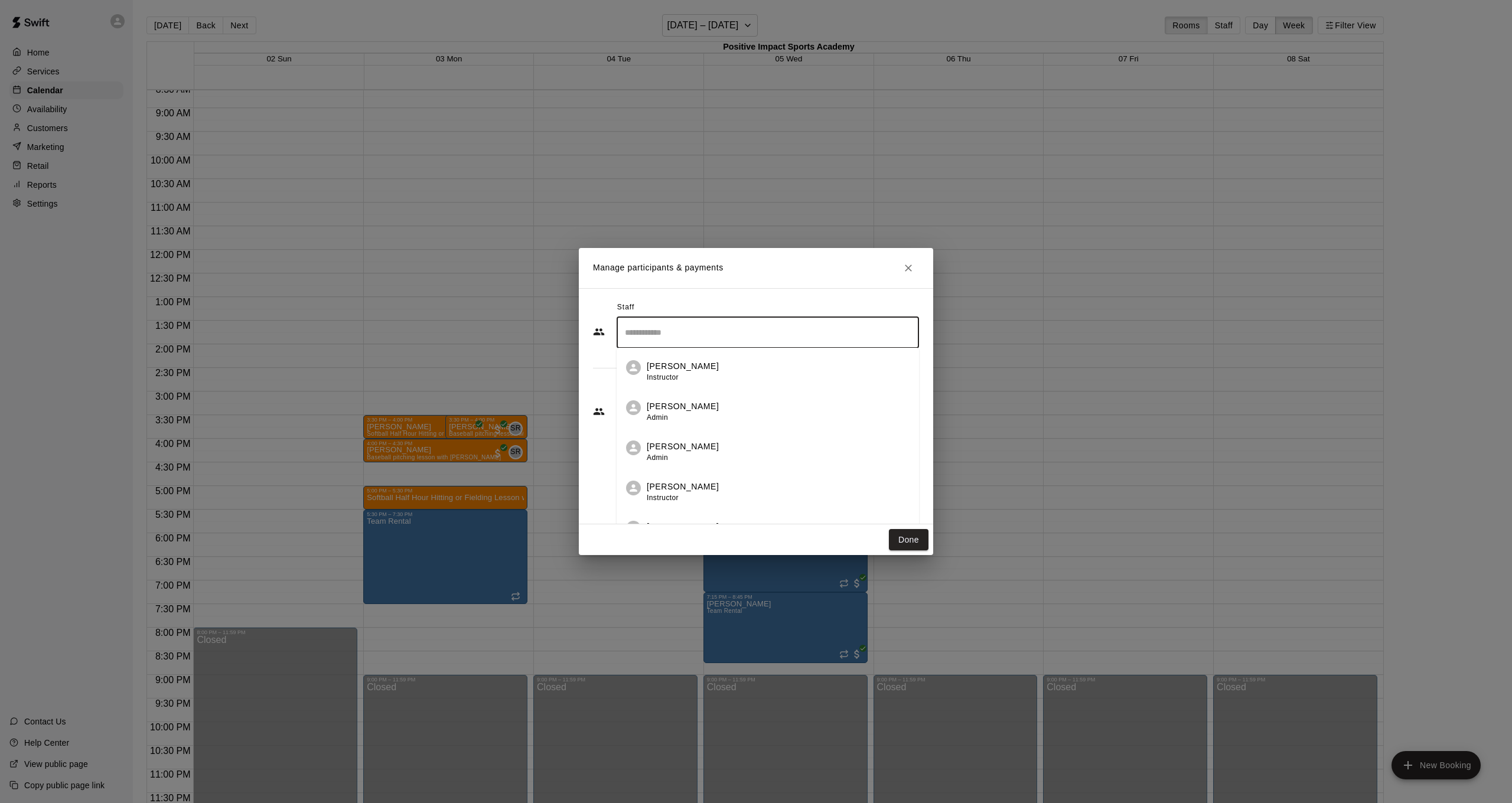
click at [743, 324] on input "Search staff" at bounding box center [767, 332] width 292 height 20
click at [678, 432] on li "[PERSON_NAME] Admin" at bounding box center [768, 447] width 303 height 40
click at [698, 412] on input "Start typing to search customers..." at bounding box center [767, 411] width 292 height 12
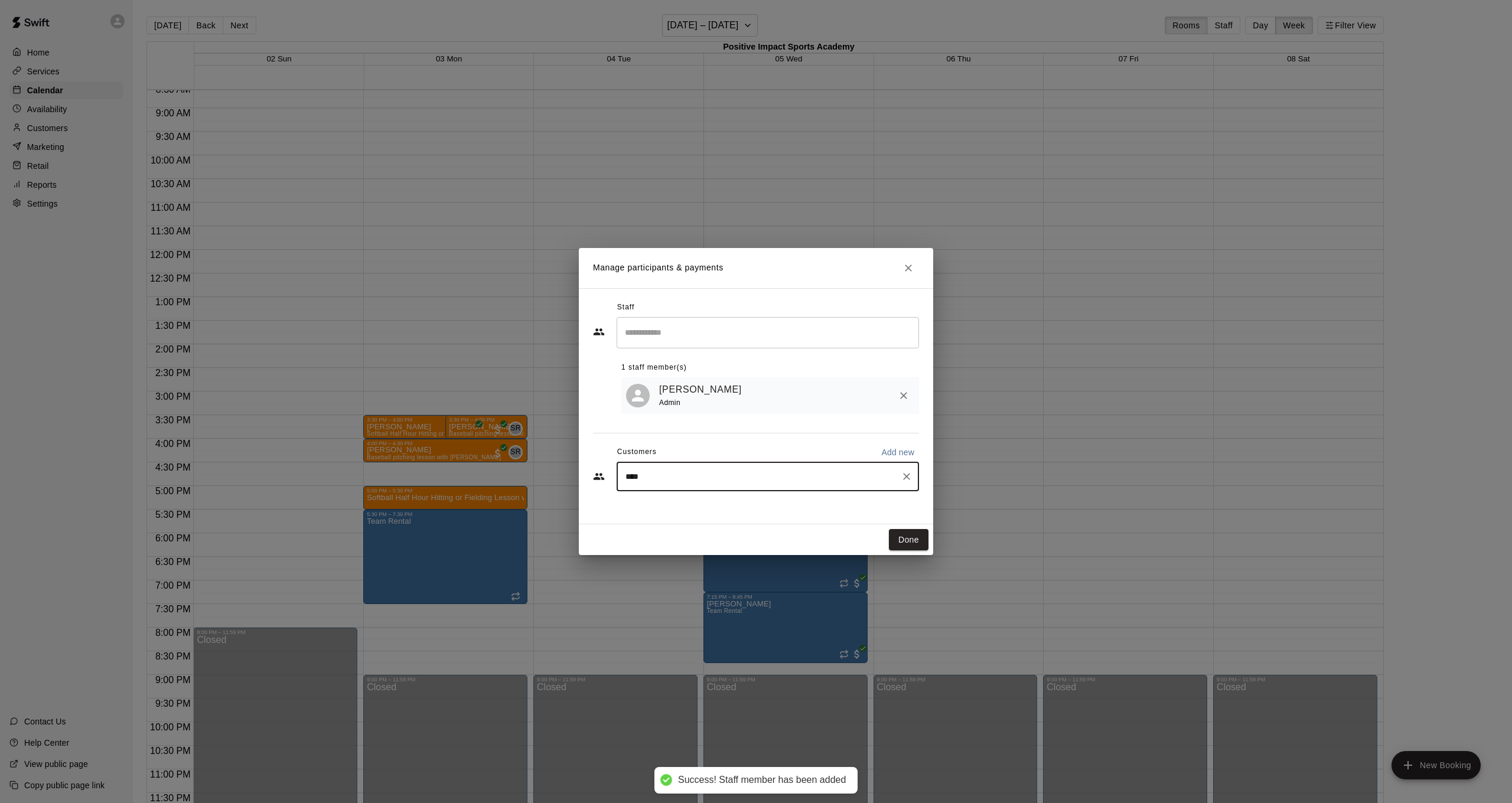
type input "***"
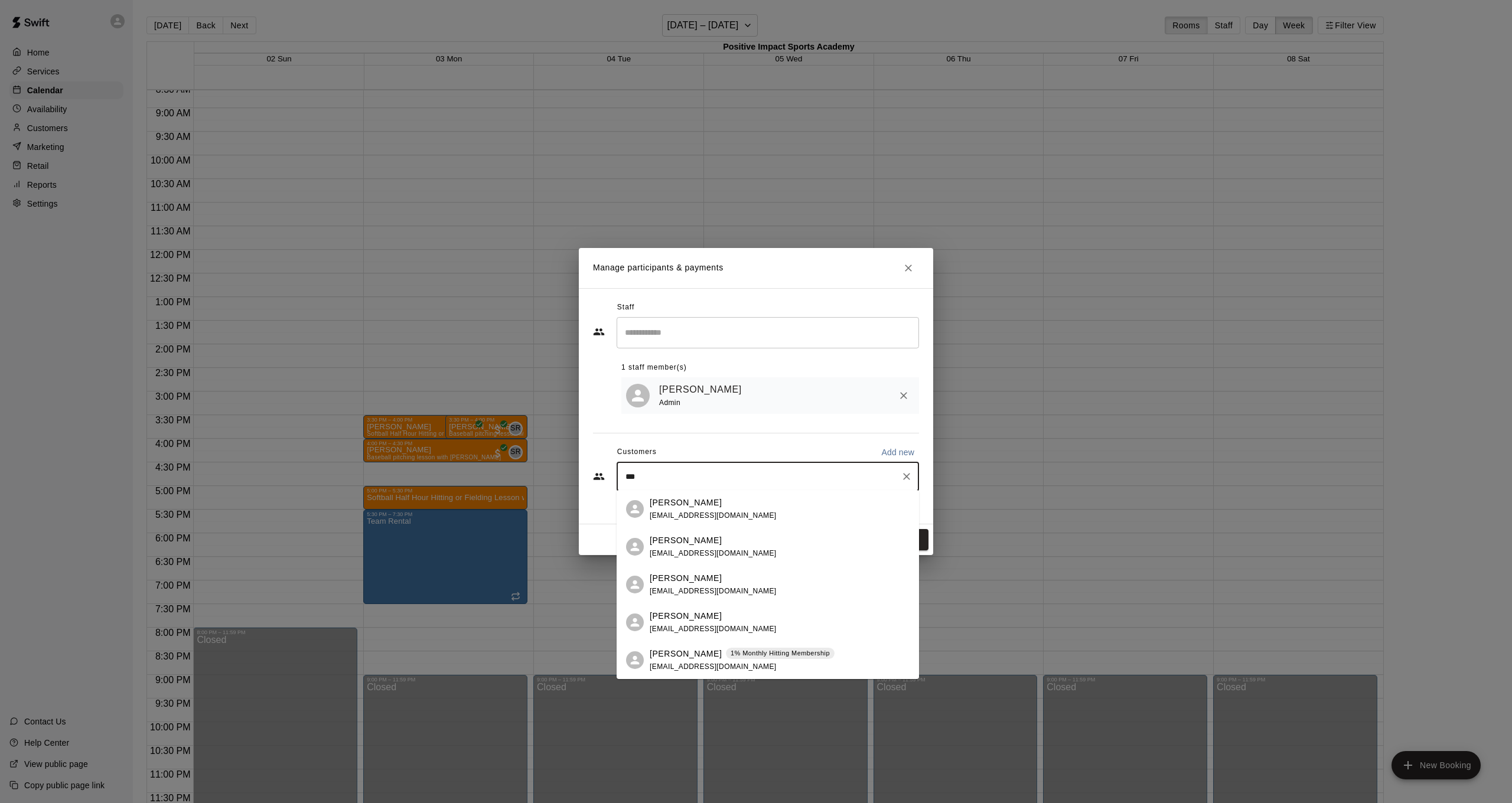
click at [703, 662] on div "[PERSON_NAME] 1% Monthly Hitting Membership [EMAIL_ADDRESS][DOMAIN_NAME]" at bounding box center [742, 660] width 185 height 25
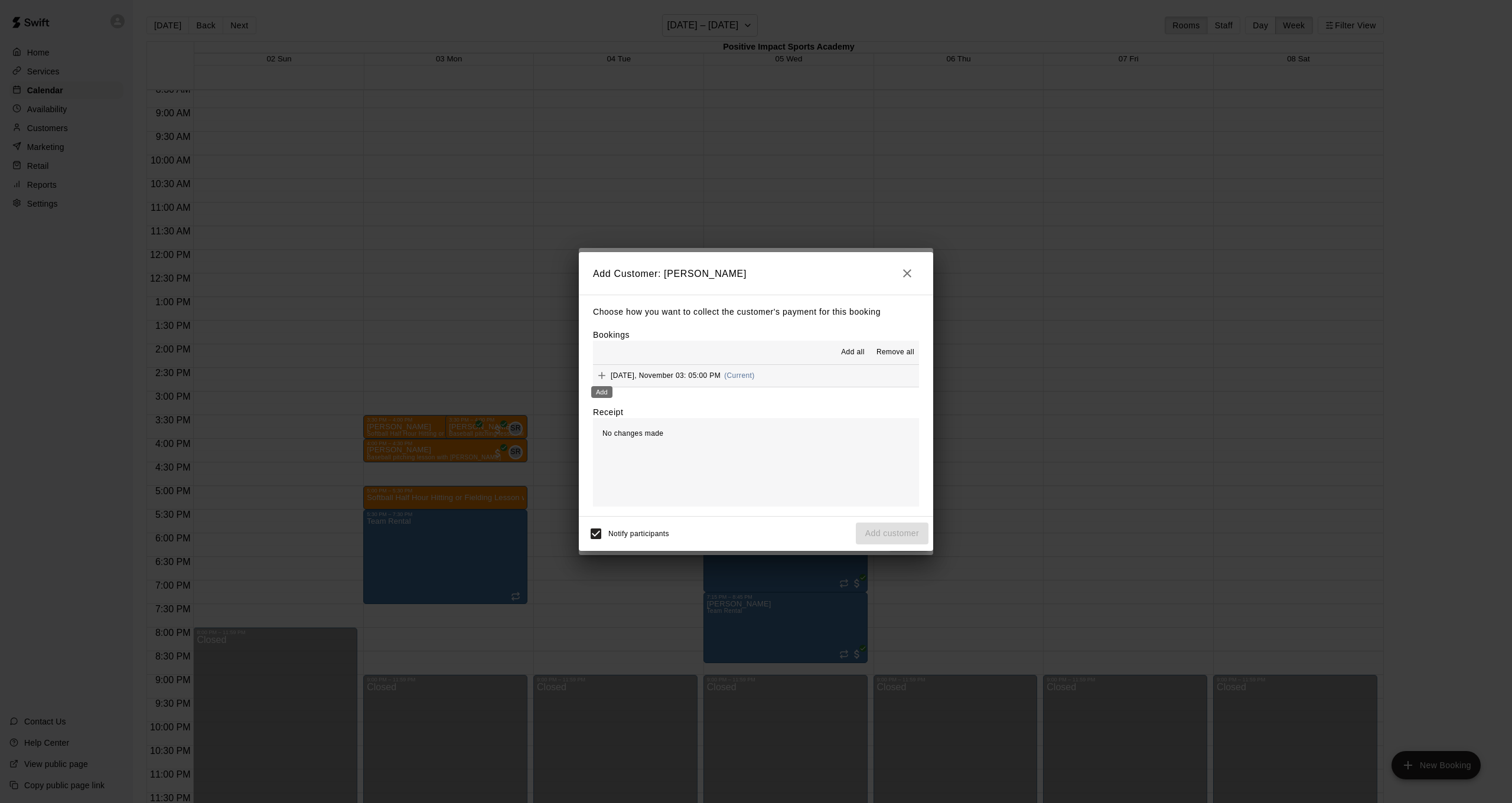
click at [605, 377] on icon "Add" at bounding box center [602, 375] width 12 height 12
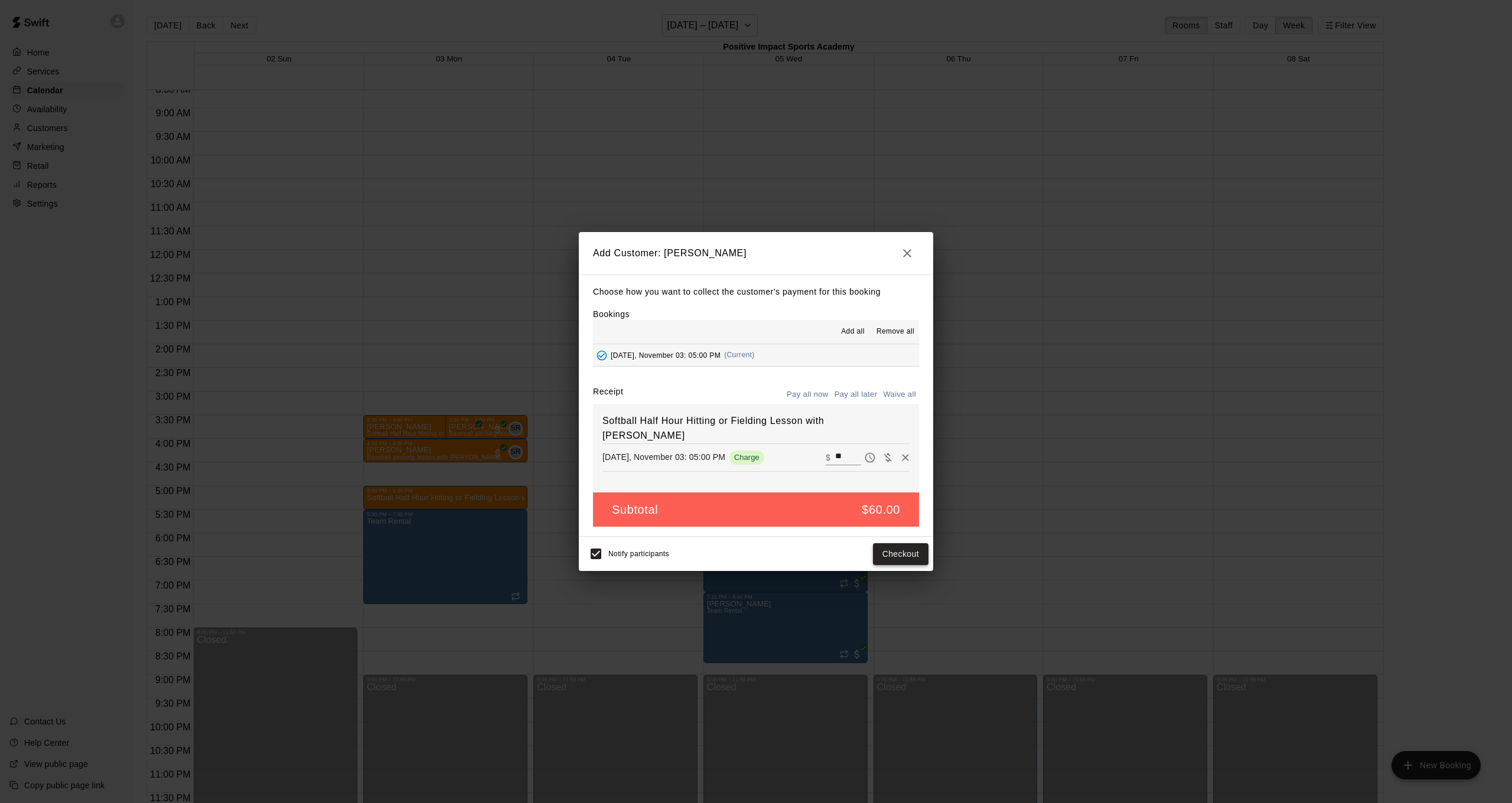
click at [883, 555] on button "Checkout" at bounding box center [900, 553] width 55 height 22
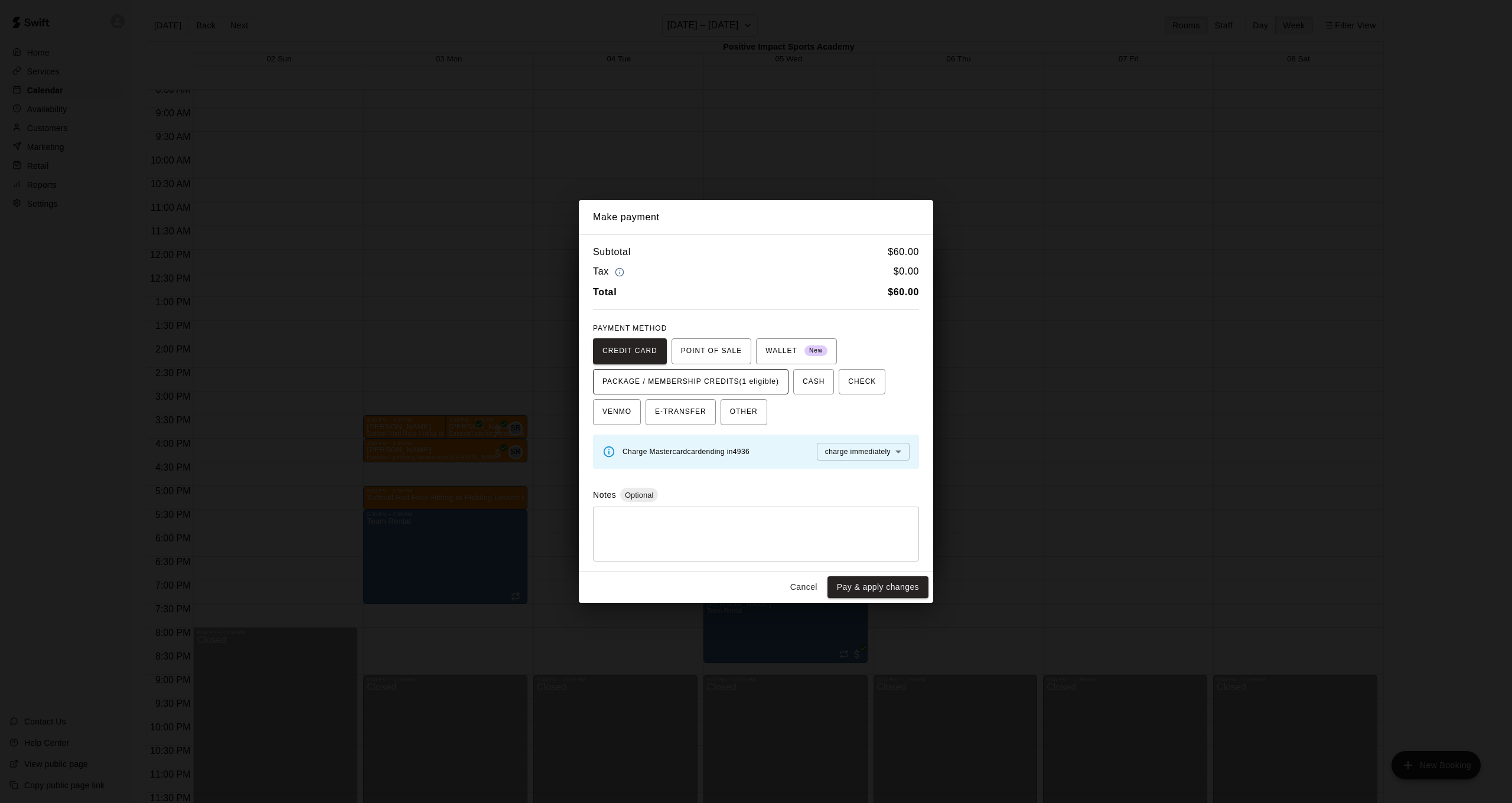
click at [743, 379] on span "PACKAGE / MEMBERSHIP CREDITS (1 eligible)" at bounding box center [691, 382] width 177 height 19
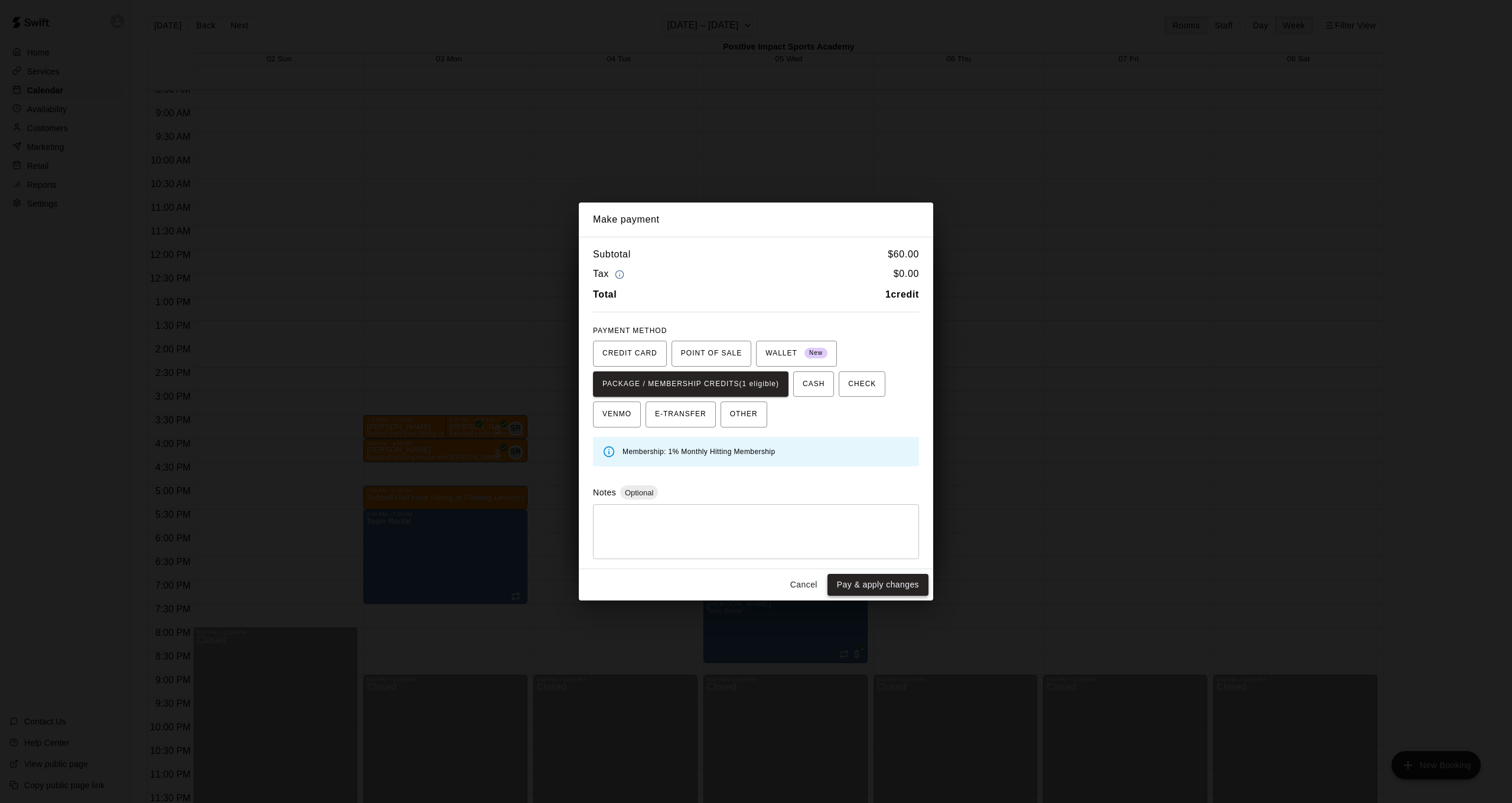
click at [881, 577] on button "Pay & apply changes" at bounding box center [878, 585] width 101 height 22
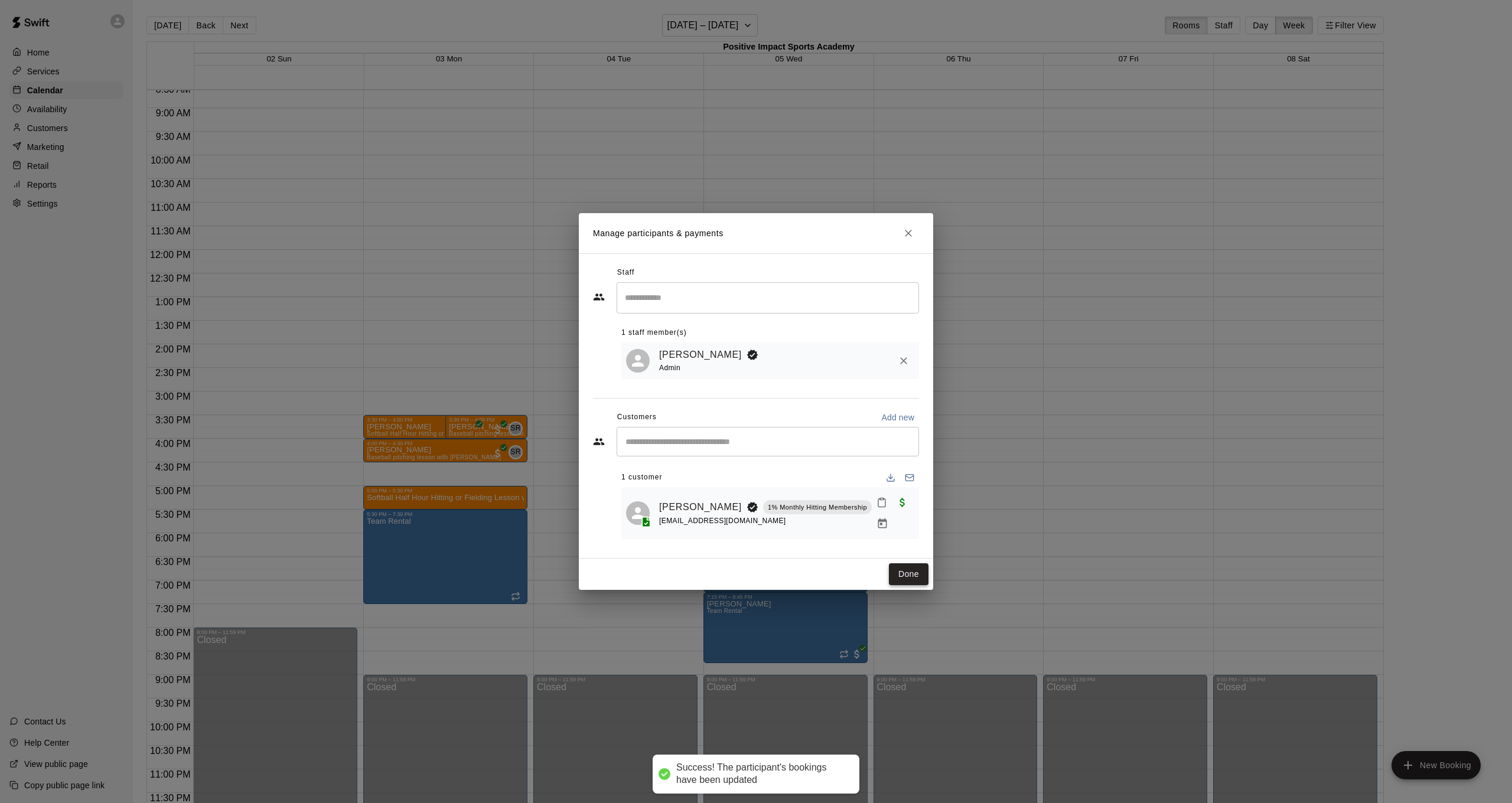
click at [895, 570] on button "Done" at bounding box center [909, 574] width 40 height 22
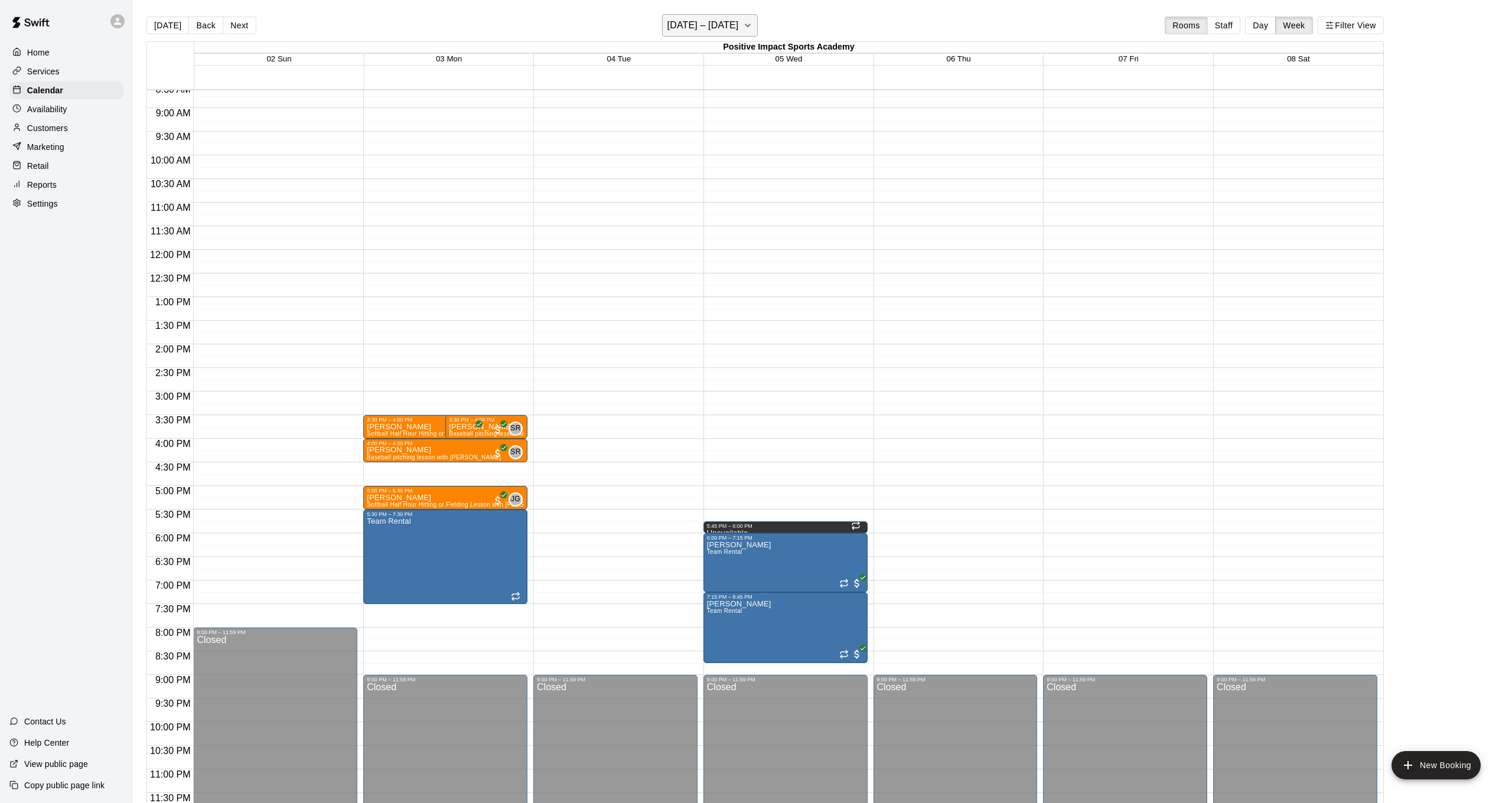
click at [750, 25] on icon "button" at bounding box center [748, 25] width 5 height 2
click at [759, 56] on icon "Previous month" at bounding box center [760, 55] width 4 height 7
click at [644, 151] on button "12" at bounding box center [644, 148] width 21 height 21
